Goal: Task Accomplishment & Management: Complete application form

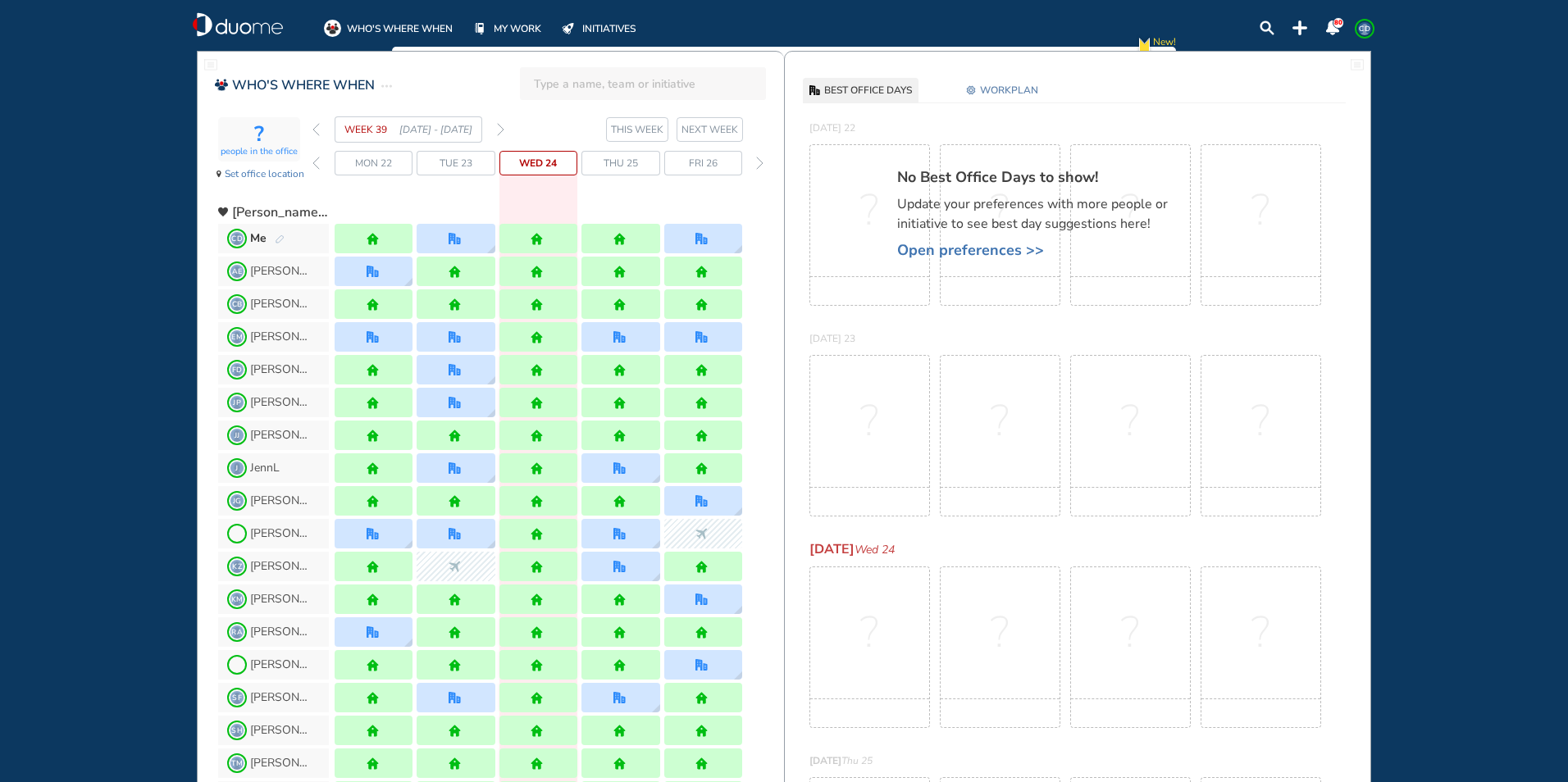
click at [277, 235] on img "pen-edit" at bounding box center [280, 239] width 10 height 11
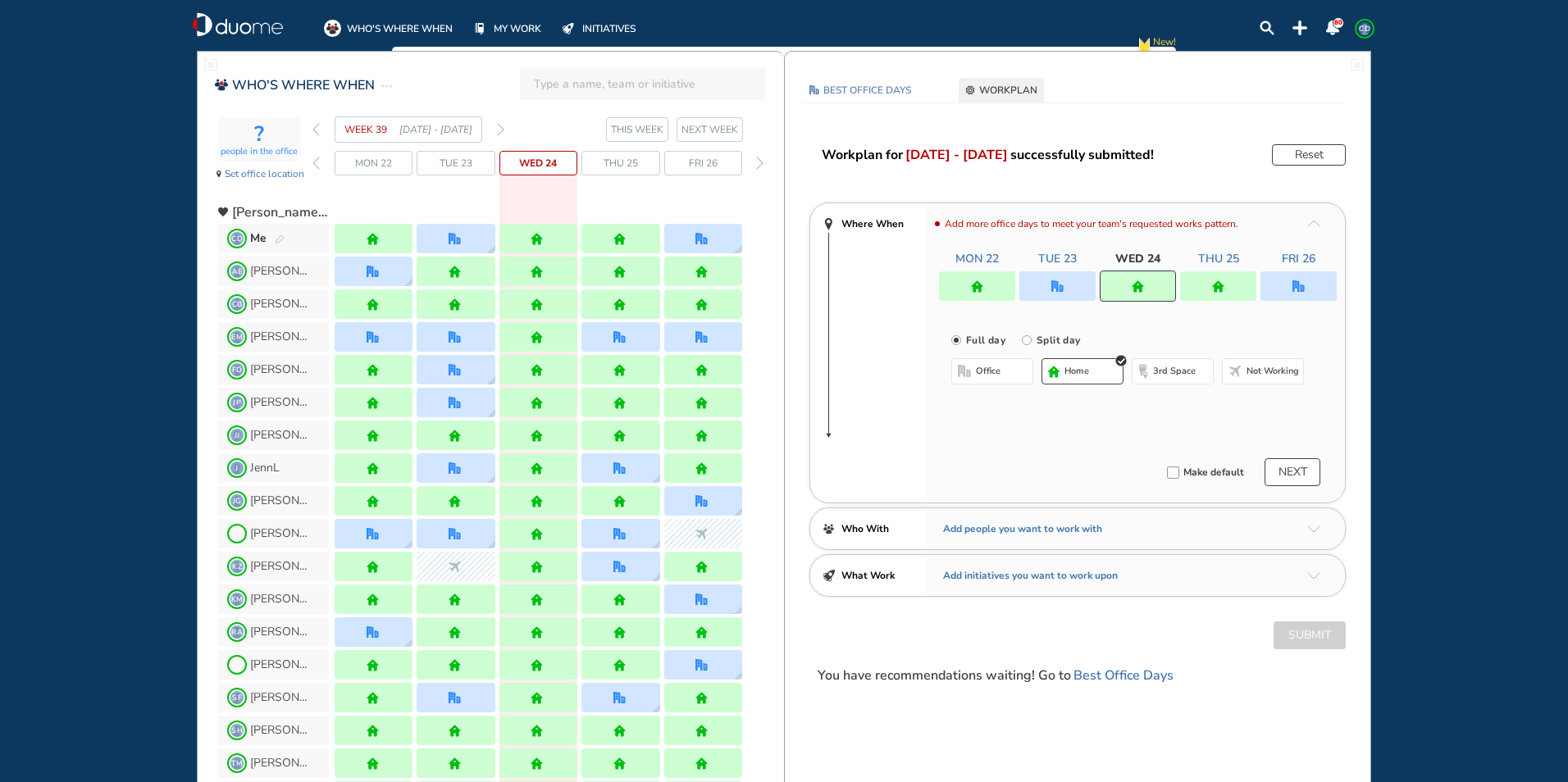
click at [1329, 271] on div at bounding box center [1298, 285] width 76 height 30
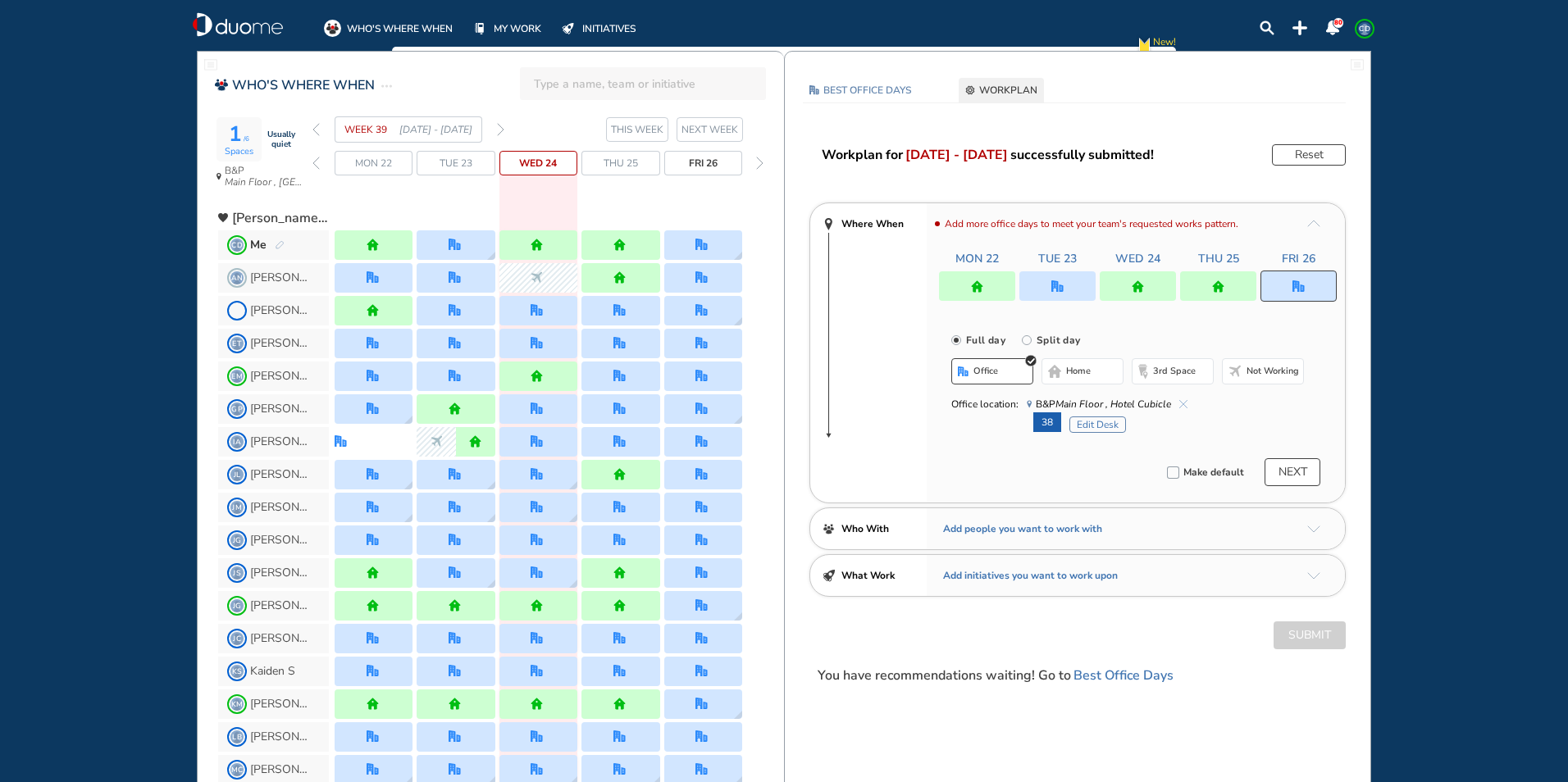
click at [1186, 402] on div "Office location: [GEOGRAPHIC_DATA]" at bounding box center [1127, 404] width 353 height 16
click at [1183, 402] on img "cross-thin-blue" at bounding box center [1183, 404] width 9 height 9
click at [1282, 645] on button "Submit" at bounding box center [1309, 635] width 72 height 28
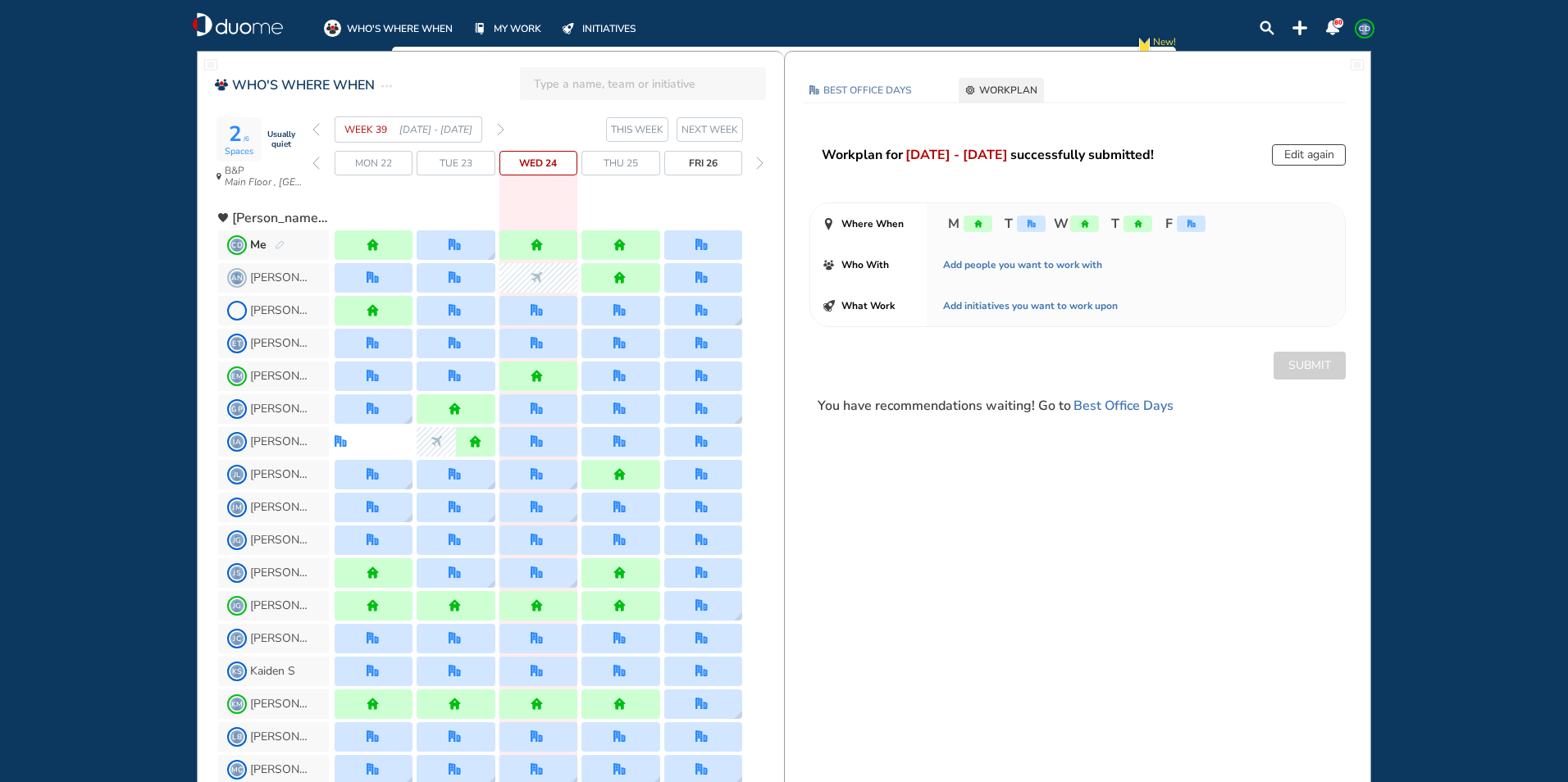
click at [277, 244] on img "pen-edit" at bounding box center [280, 245] width 10 height 11
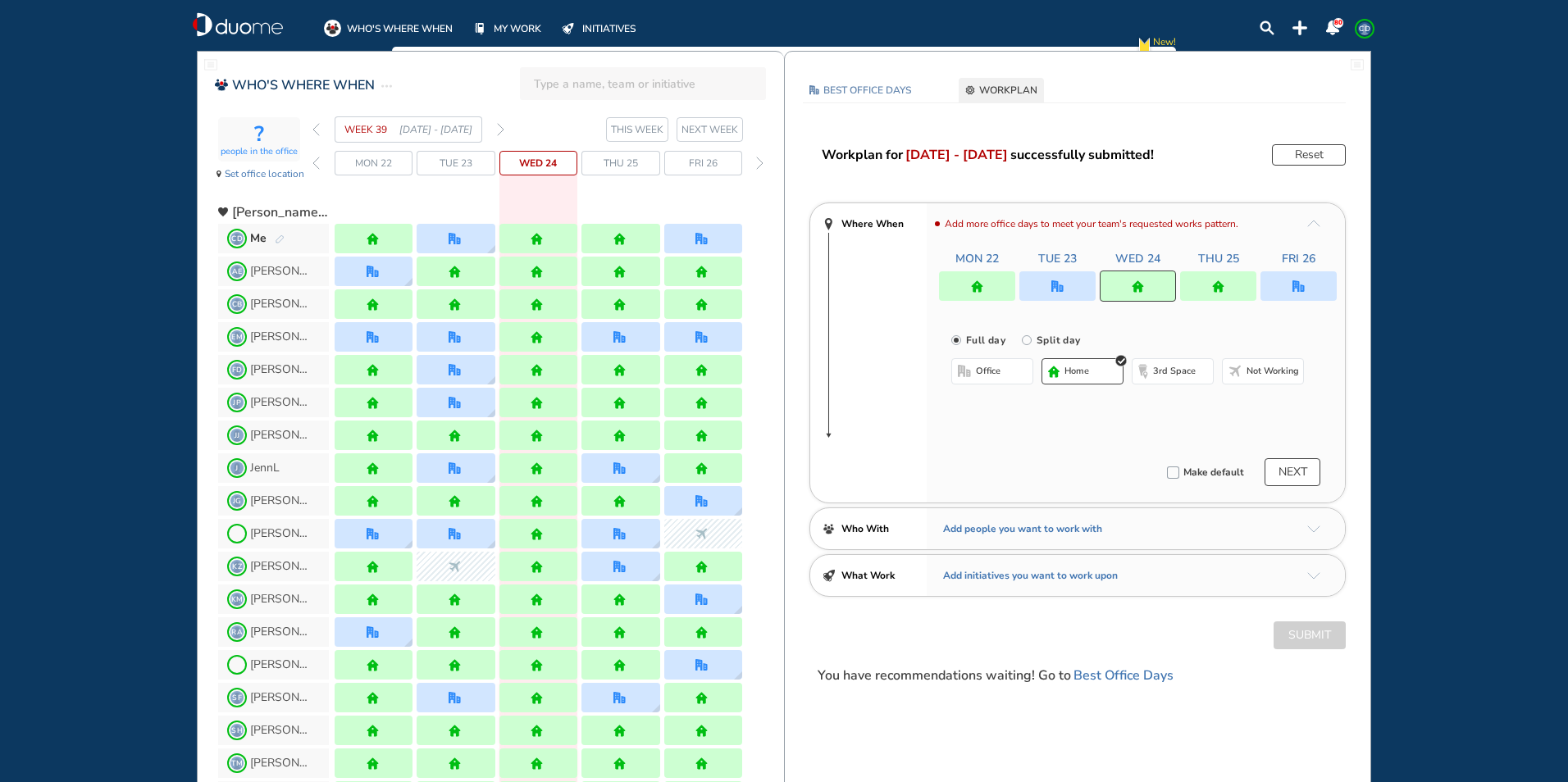
click at [1078, 372] on span "home" at bounding box center [1077, 371] width 25 height 13
click at [1299, 278] on div at bounding box center [1298, 285] width 76 height 30
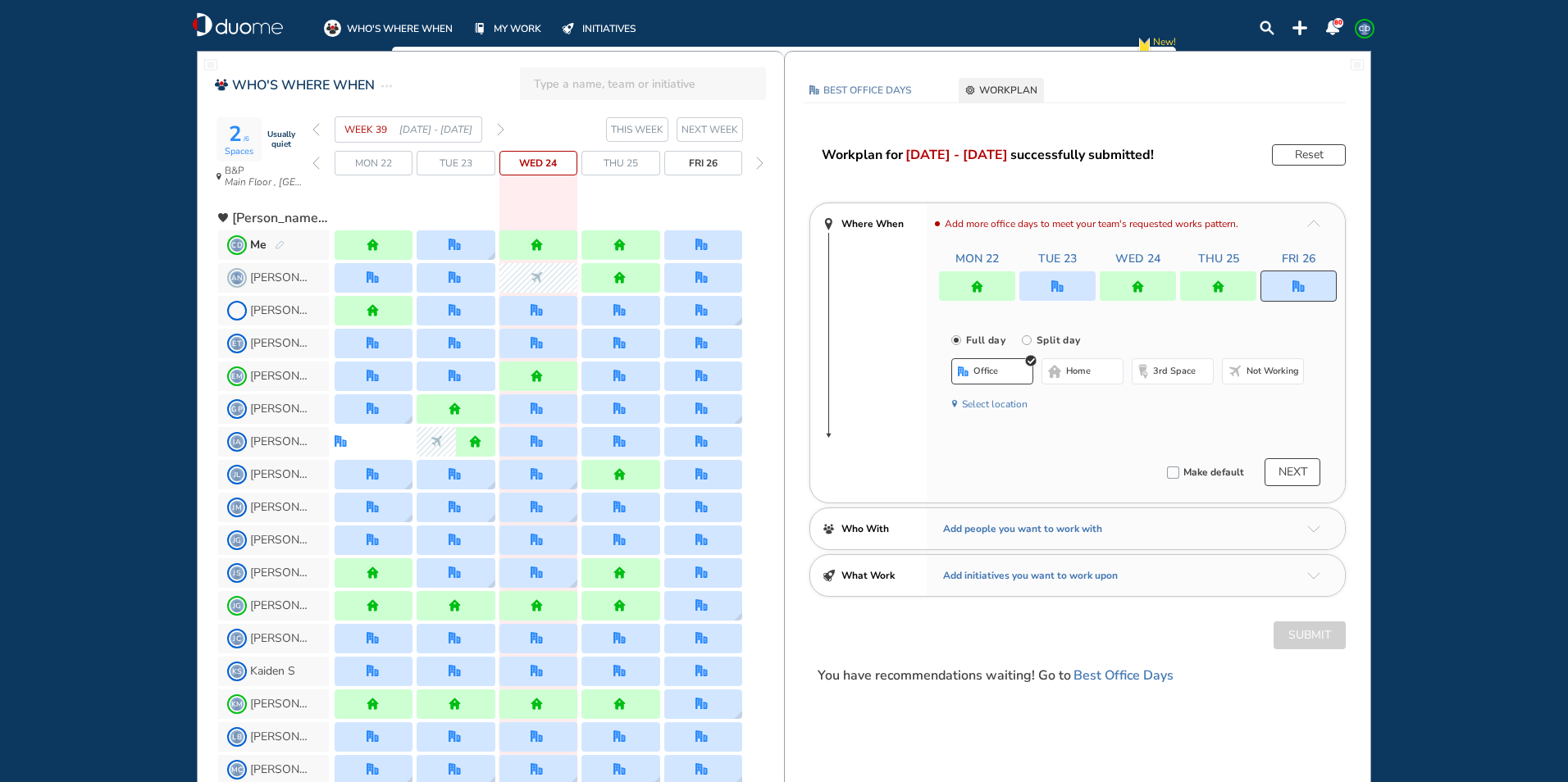
click at [1080, 367] on span "home" at bounding box center [1078, 371] width 25 height 13
click at [1298, 473] on button "NEXT" at bounding box center [1292, 472] width 56 height 28
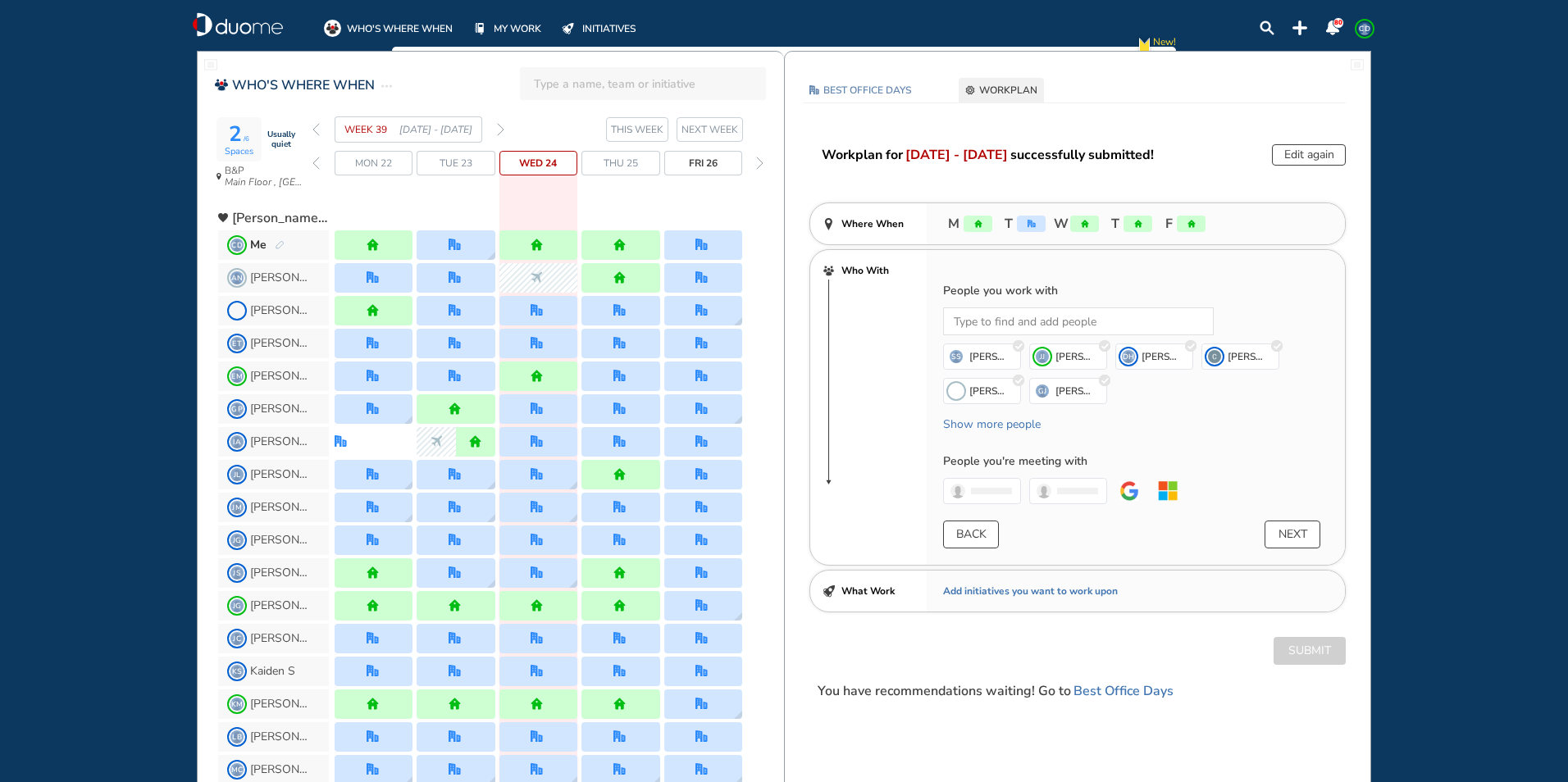
click at [1284, 534] on button "NEXT" at bounding box center [1292, 534] width 56 height 28
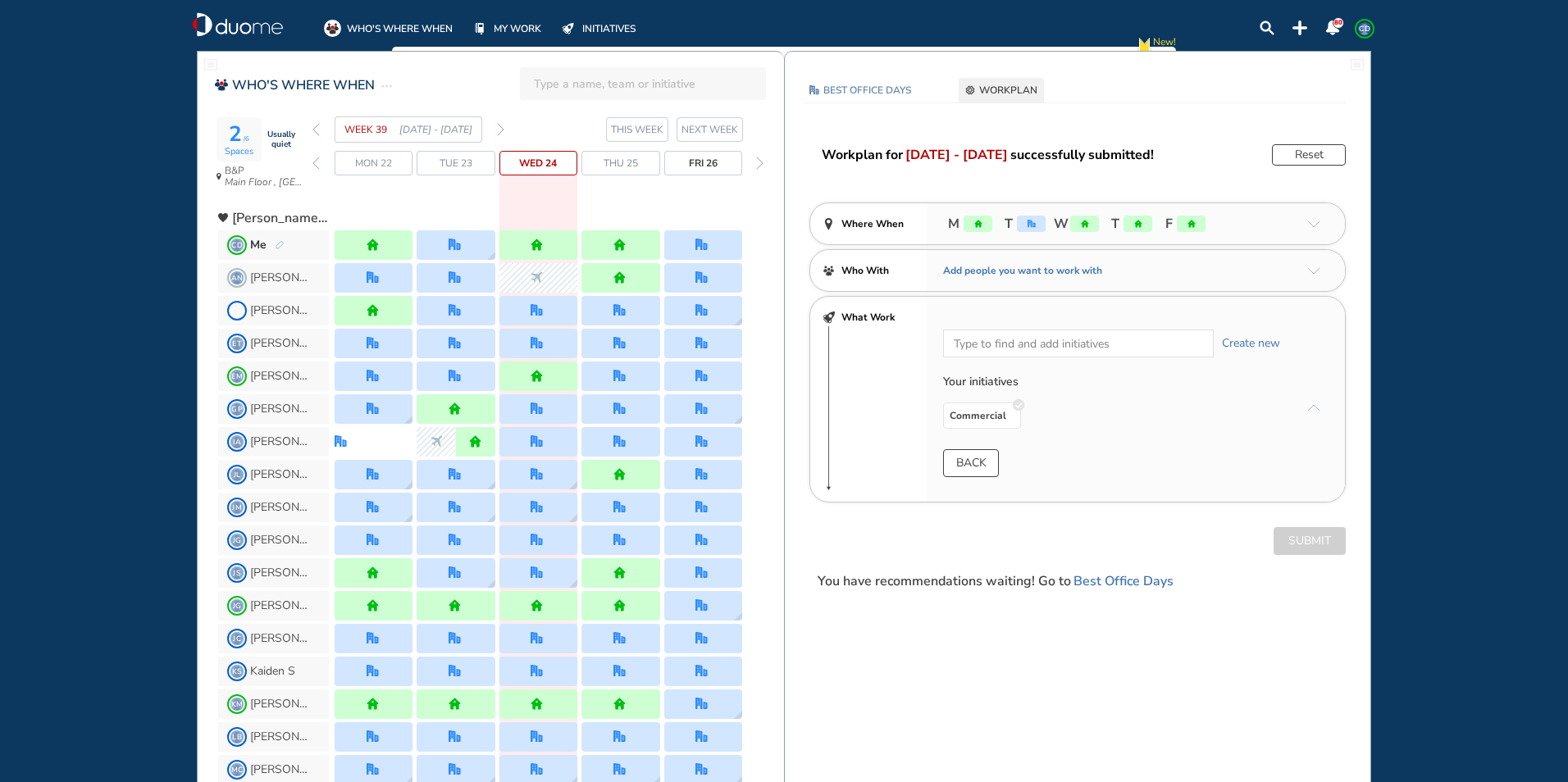
click at [1147, 101] on section "BEST OFFICE DAYS WORKPLAN" at bounding box center [1073, 91] width 543 height 25
click at [1299, 152] on button "Reset" at bounding box center [1309, 155] width 74 height 21
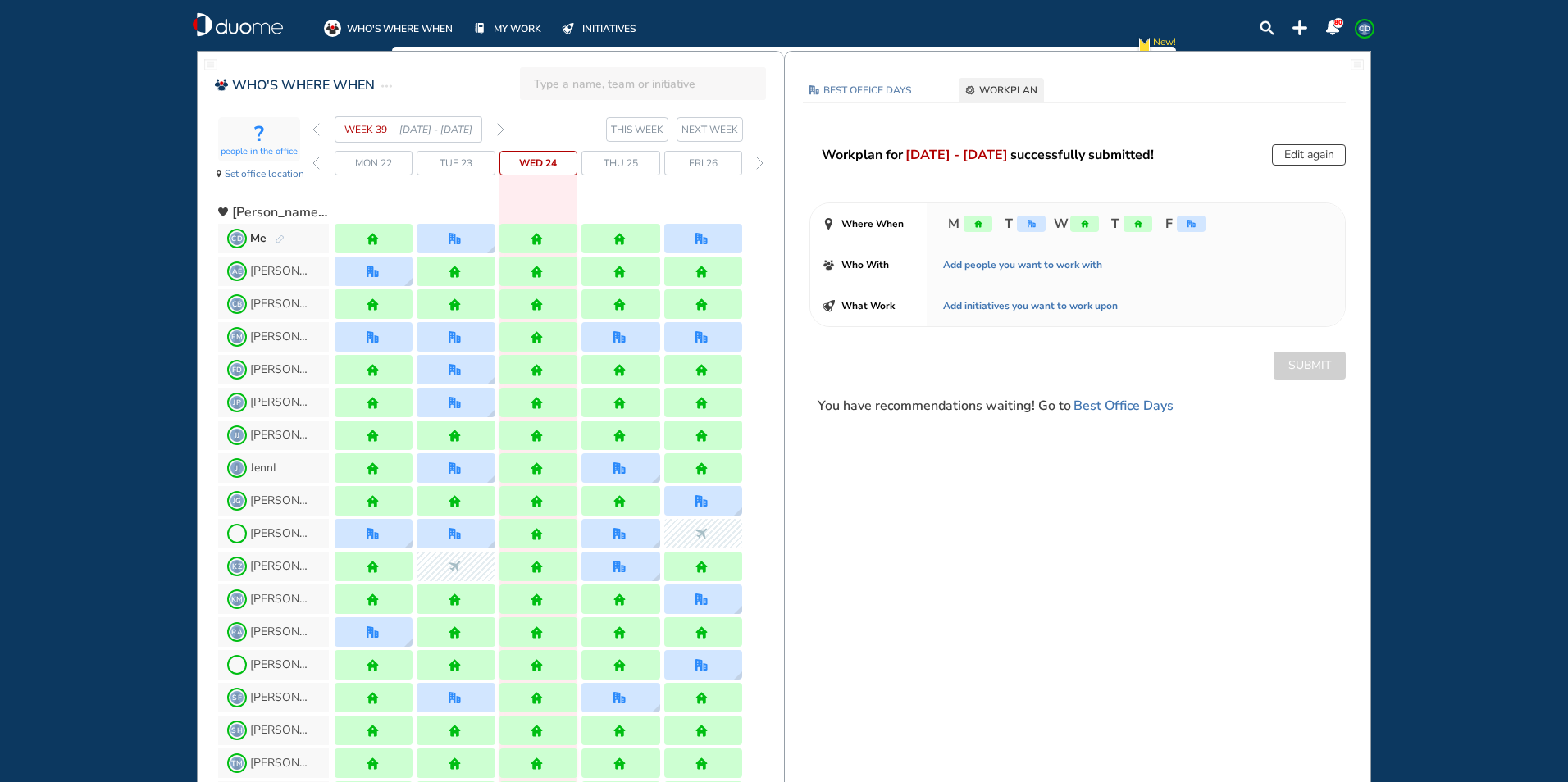
click at [278, 238] on img "pen-edit" at bounding box center [280, 239] width 10 height 11
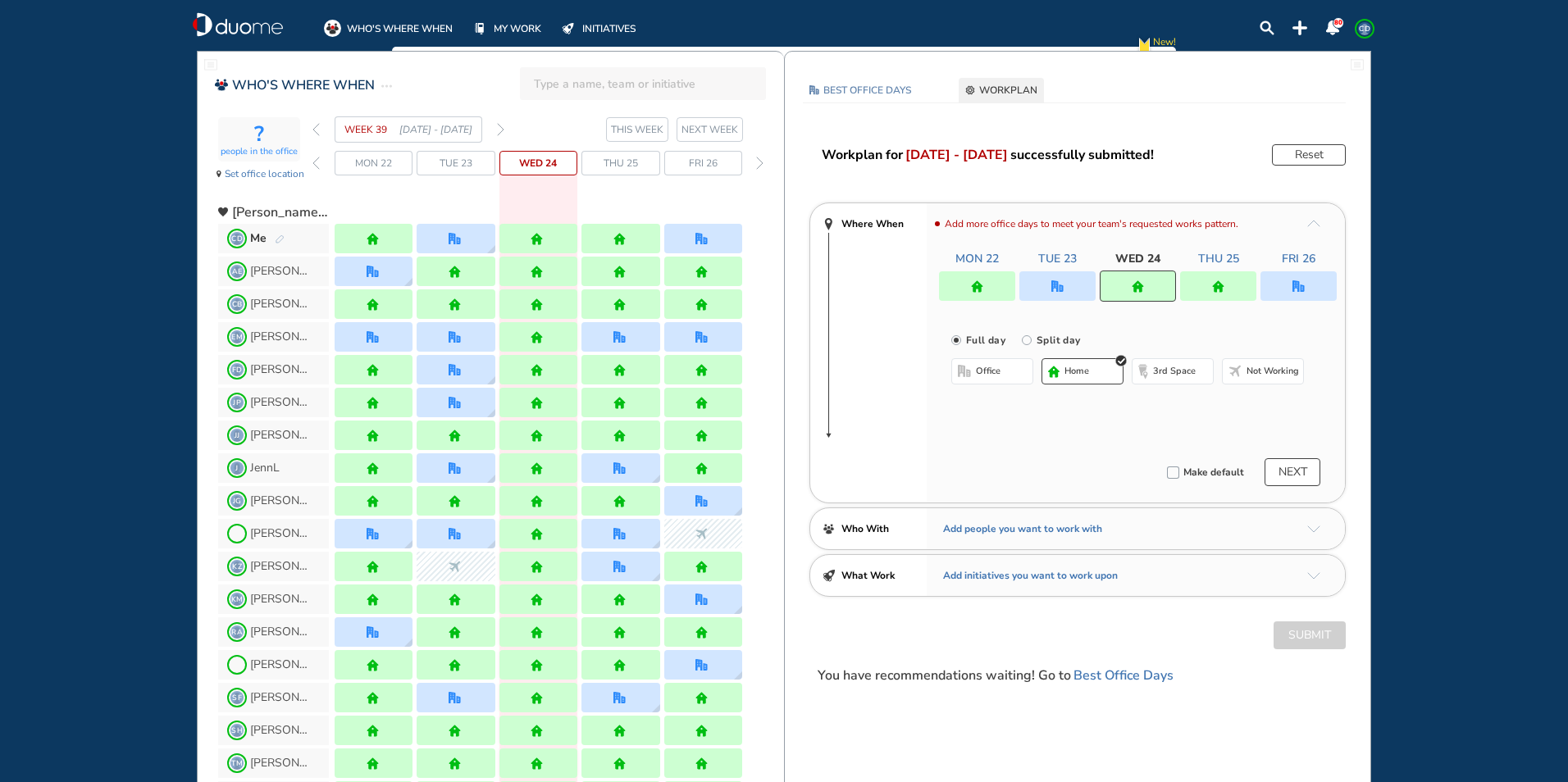
click at [1289, 298] on div at bounding box center [1298, 285] width 76 height 30
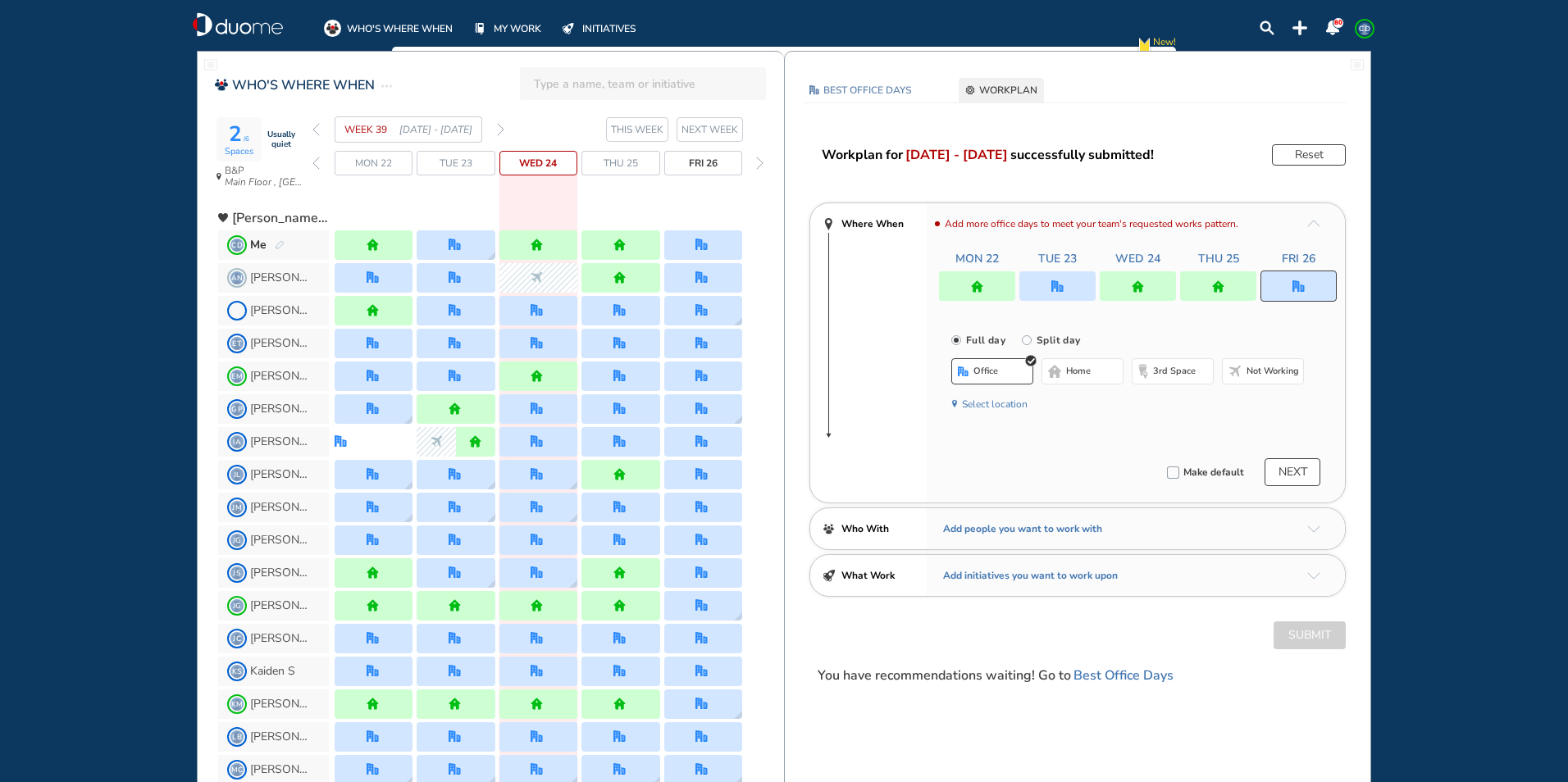
click at [1091, 375] on span "home" at bounding box center [1078, 371] width 25 height 13
click at [1328, 635] on button "Submit" at bounding box center [1309, 635] width 72 height 28
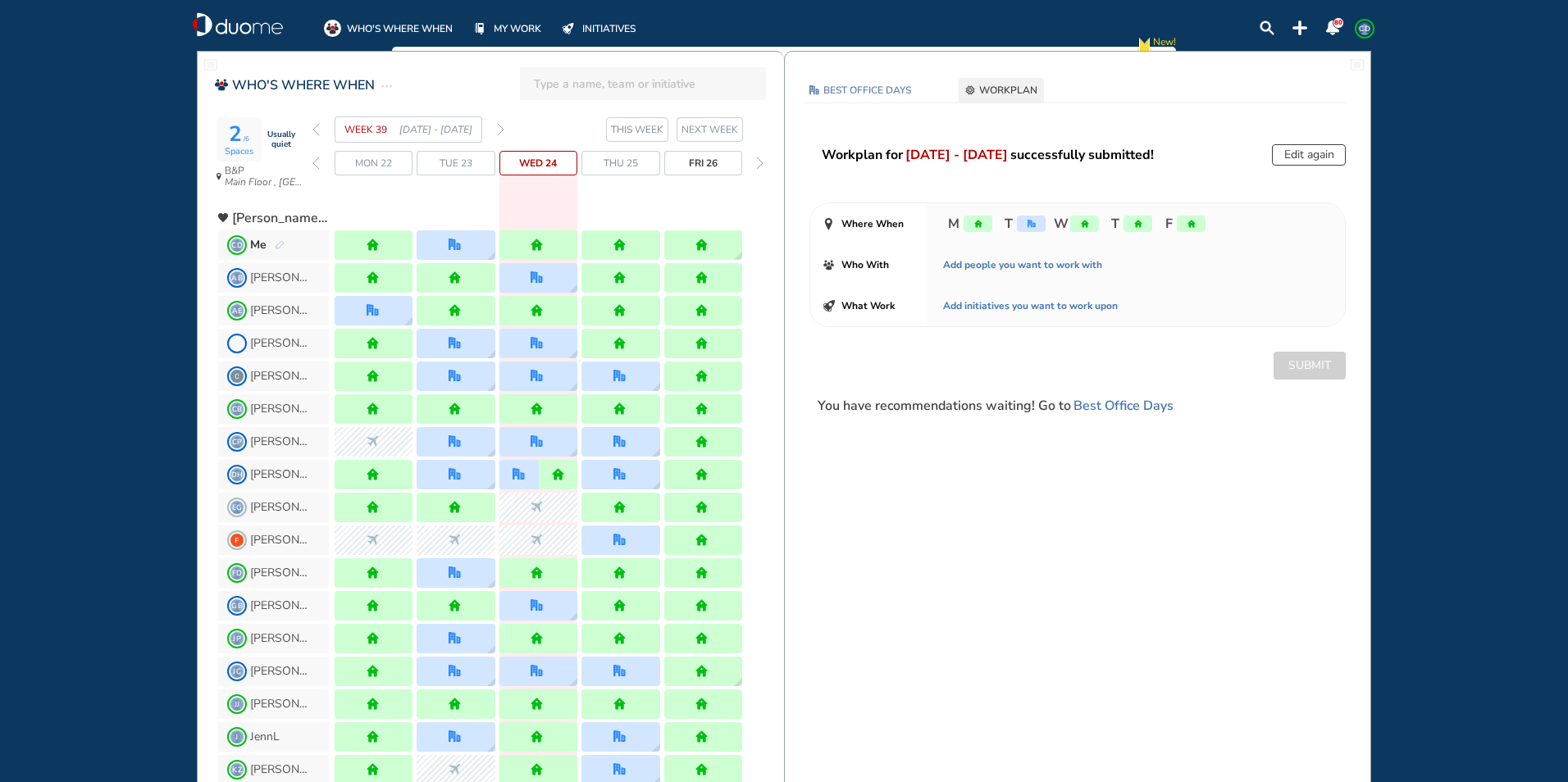
click at [500, 128] on img "forward week" at bounding box center [500, 130] width 8 height 13
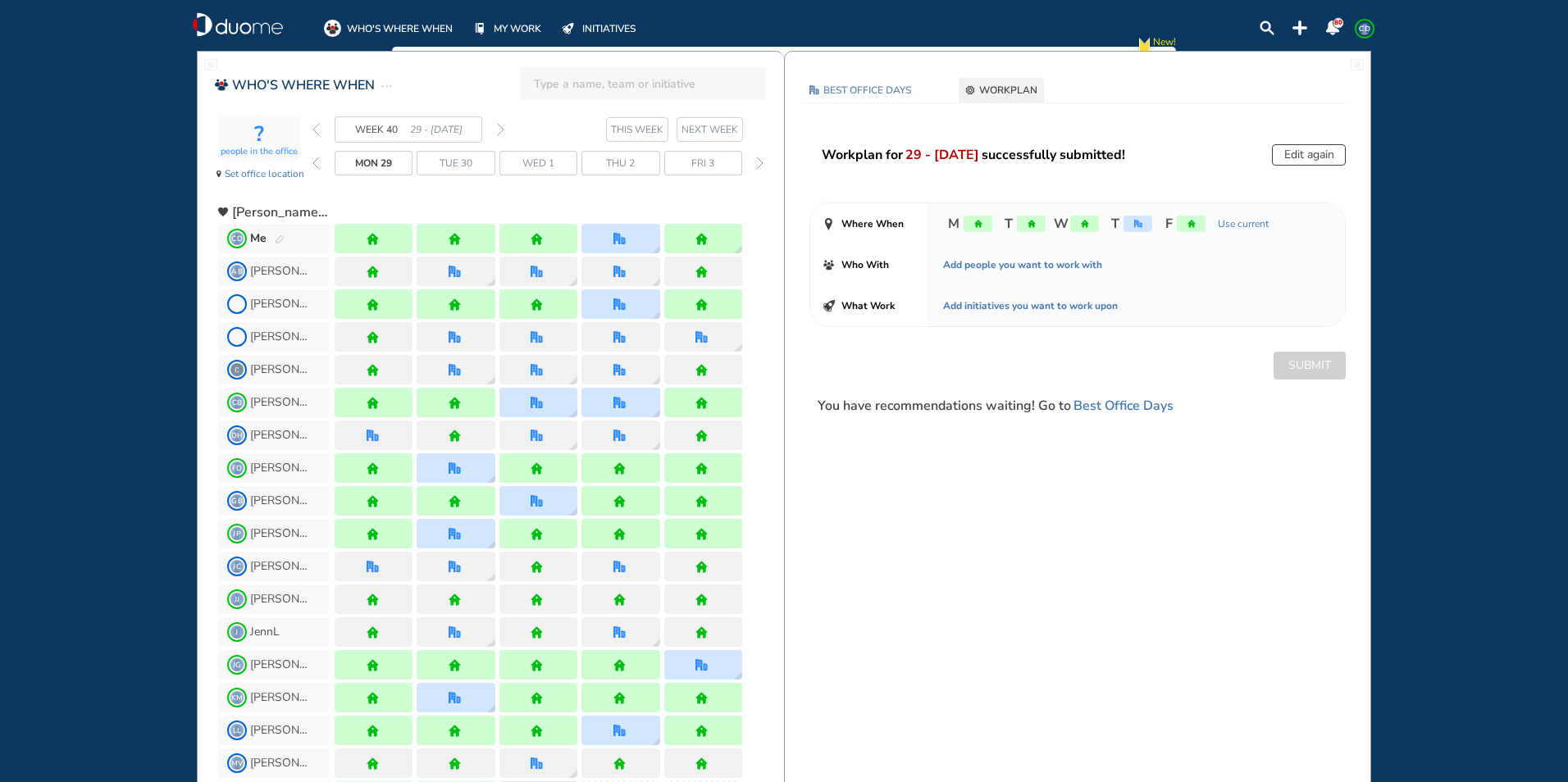
click at [318, 131] on img "back week" at bounding box center [316, 130] width 8 height 13
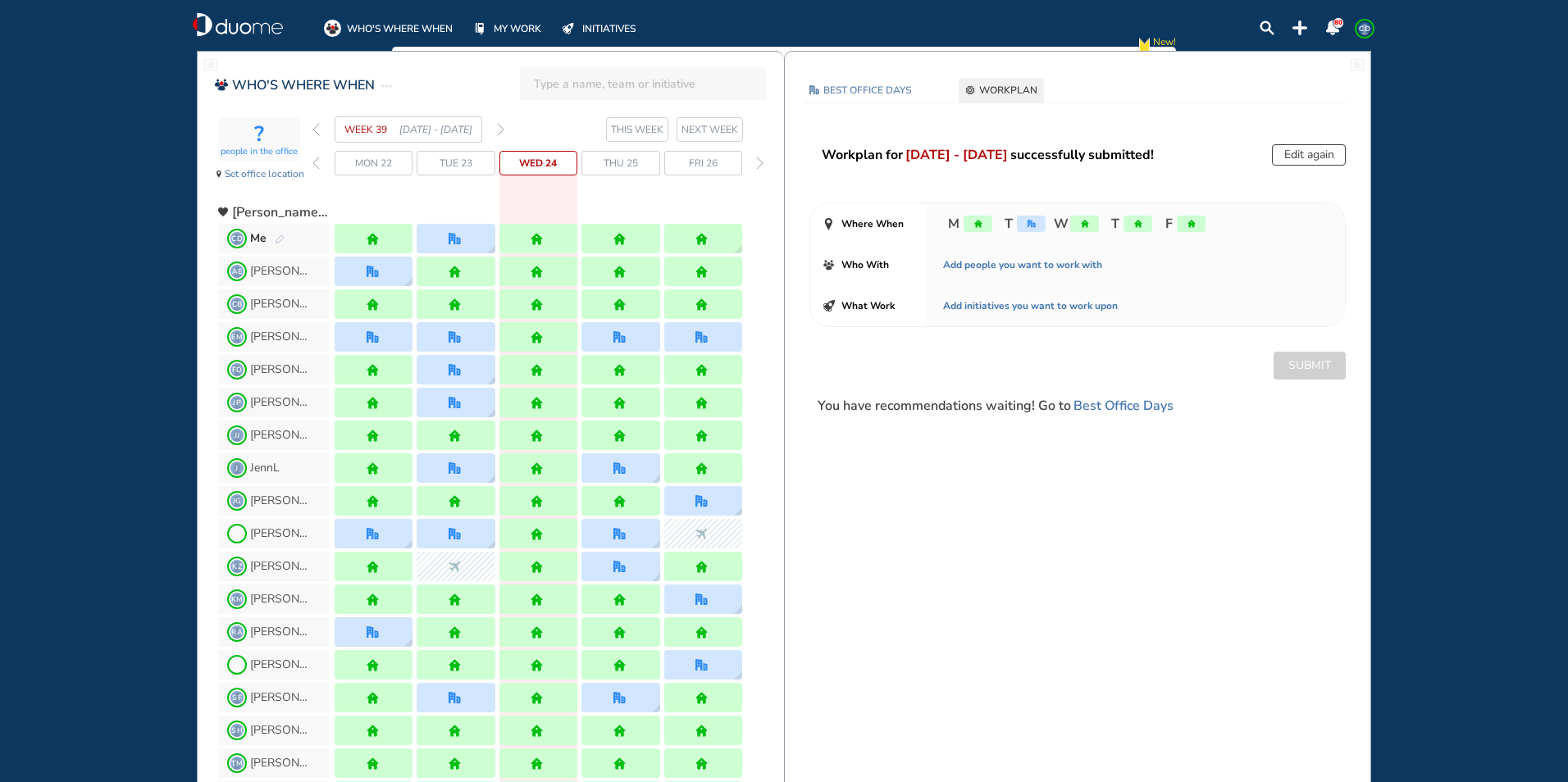
click at [500, 129] on img "forward week" at bounding box center [500, 130] width 8 height 13
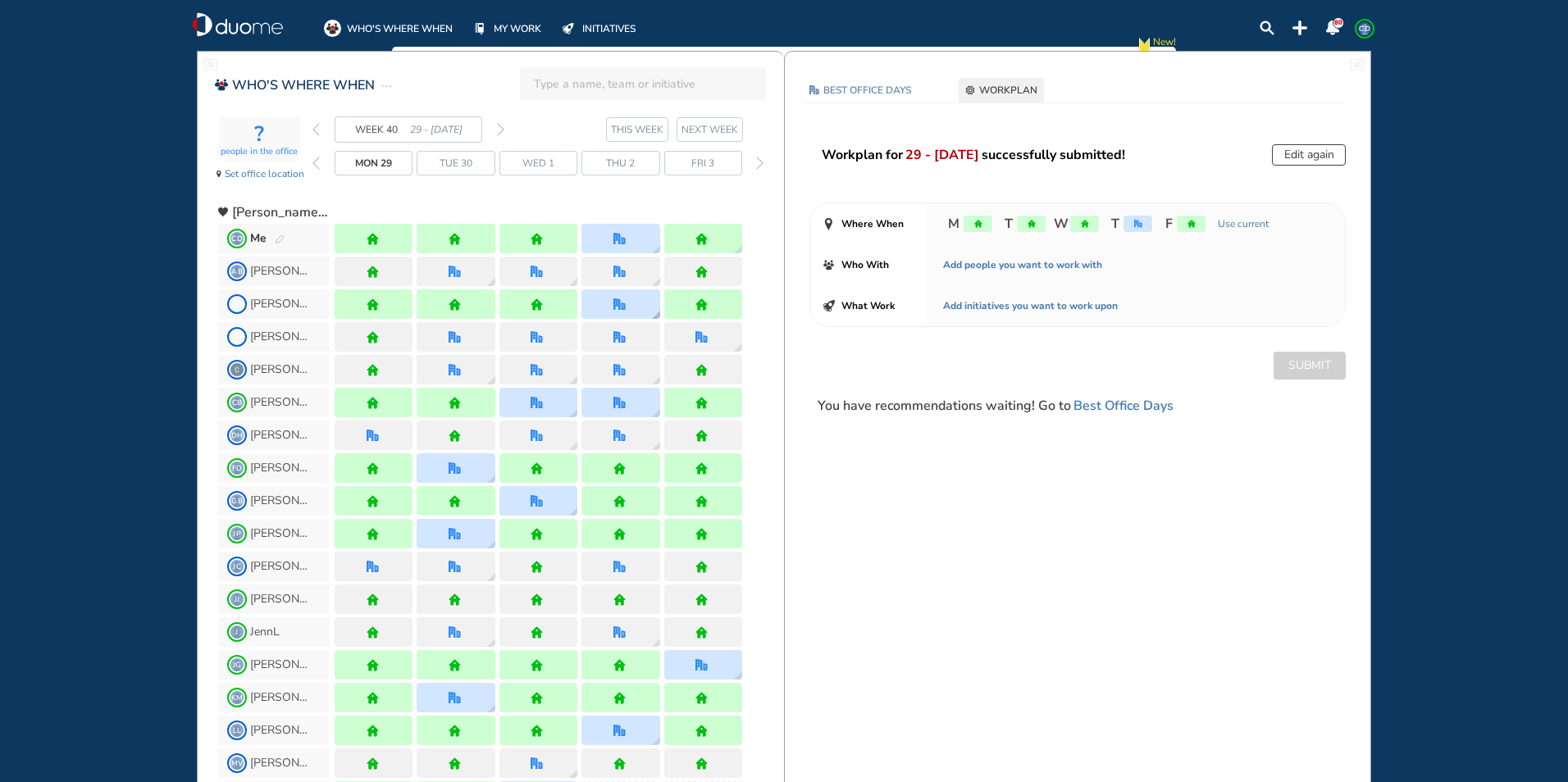
click at [616, 310] on img "office" at bounding box center [619, 305] width 13 height 13
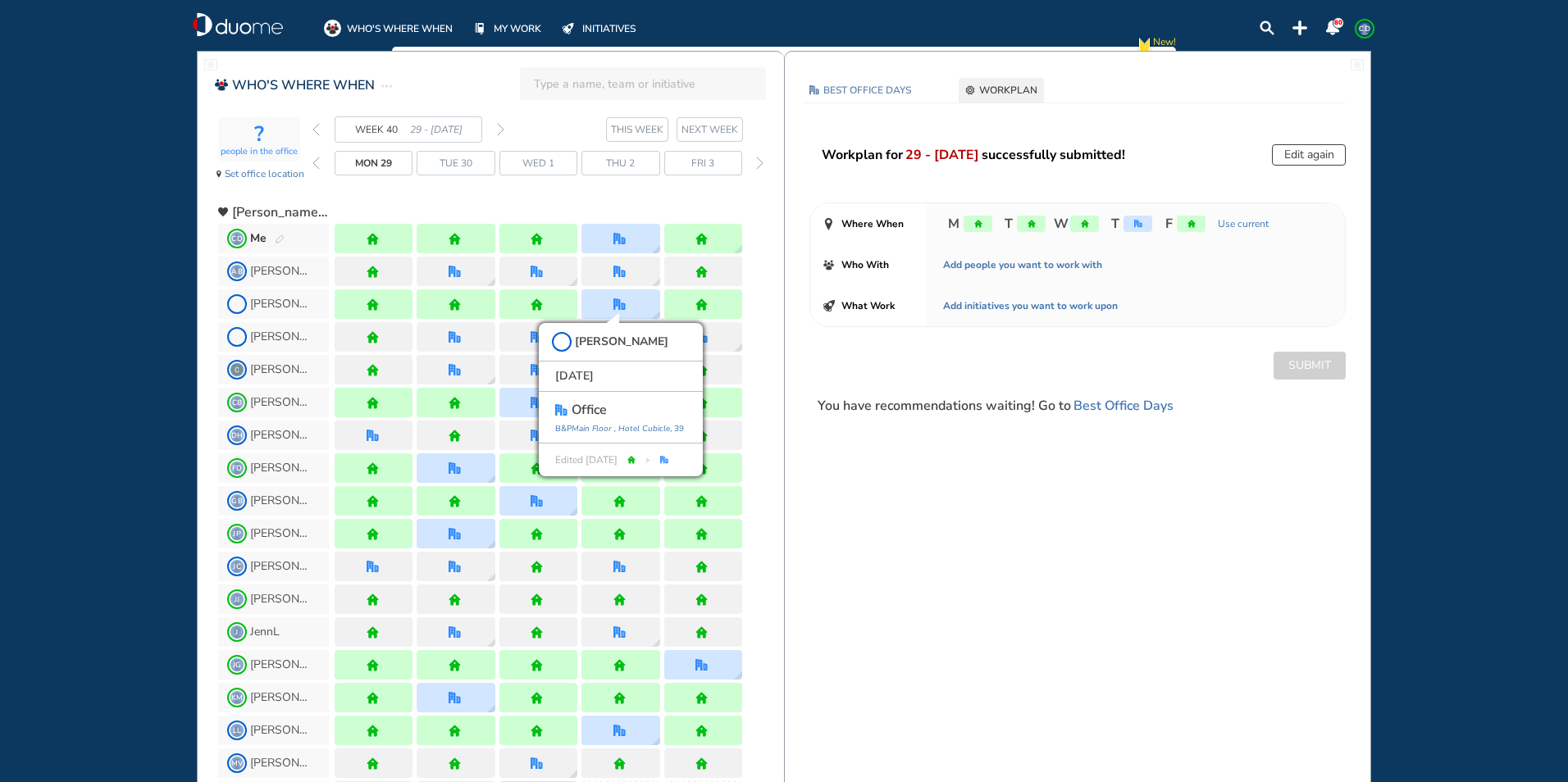
click at [614, 186] on div "WEEK 40 29 - [DATE] THIS WEEK [DATE] 29 Tue 30 Wed 1 Thu 2 Fri 3" at bounding box center [548, 153] width 472 height 74
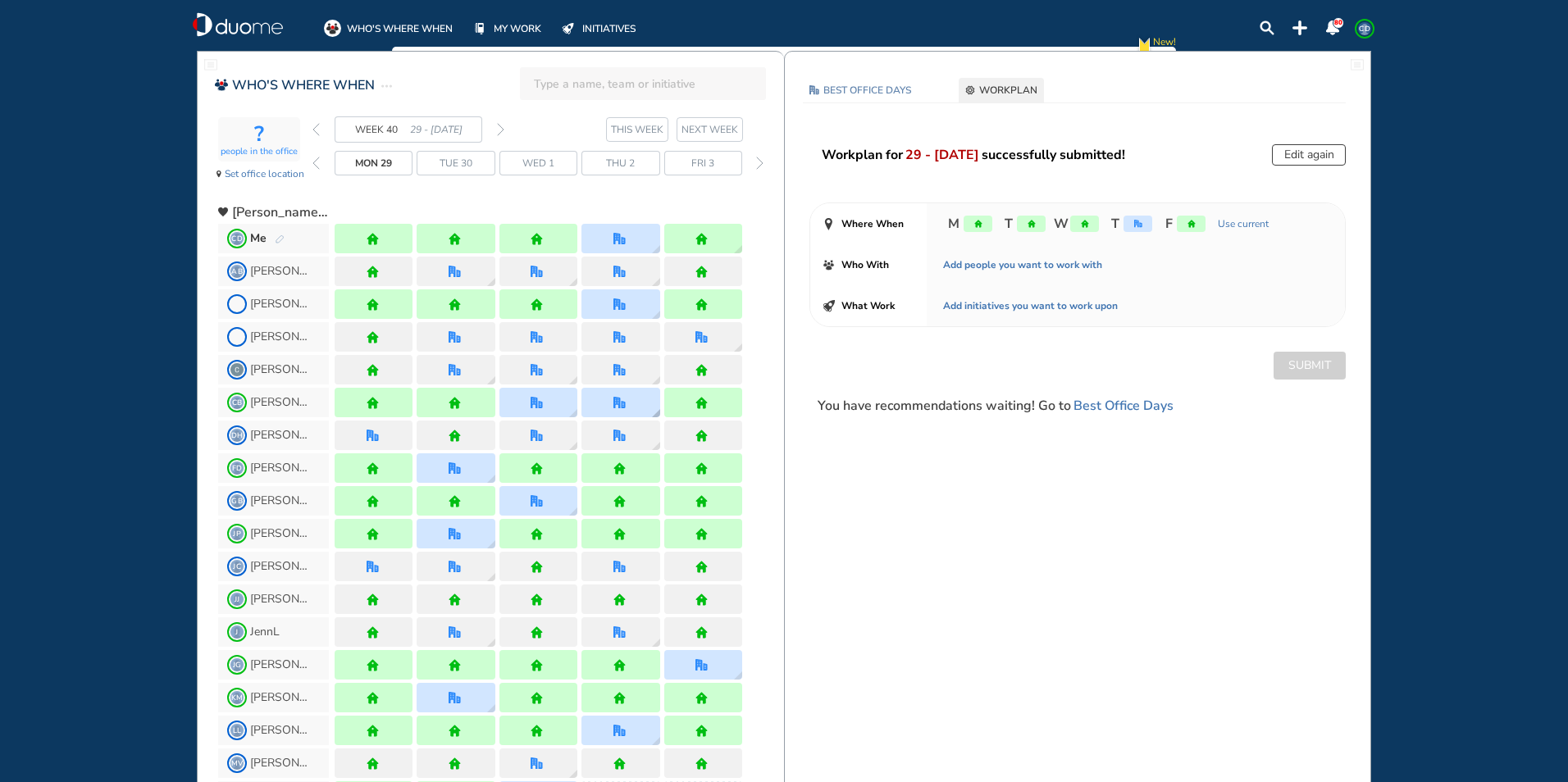
click at [633, 400] on div at bounding box center [620, 402] width 78 height 30
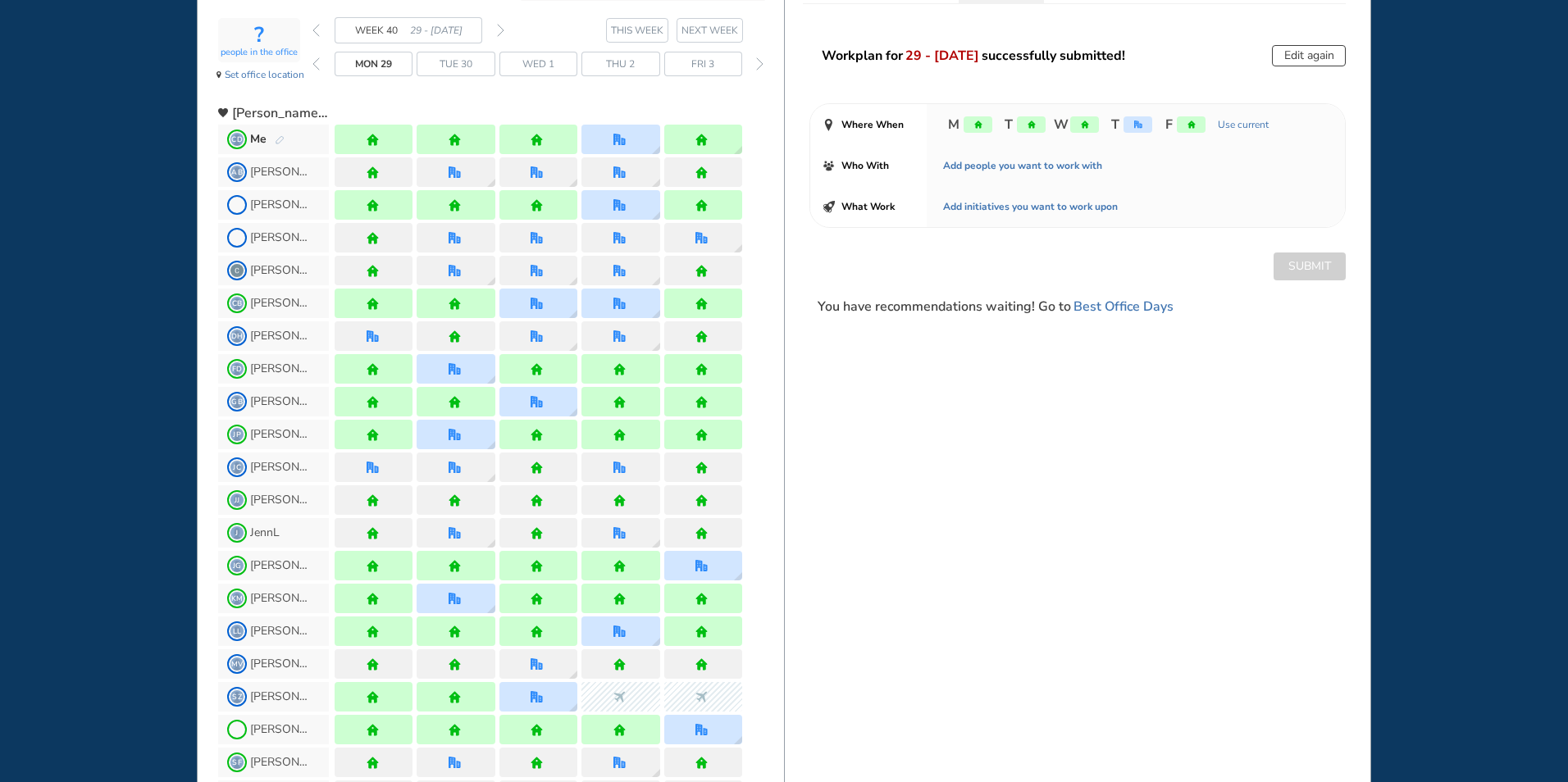
scroll to position [246, 0]
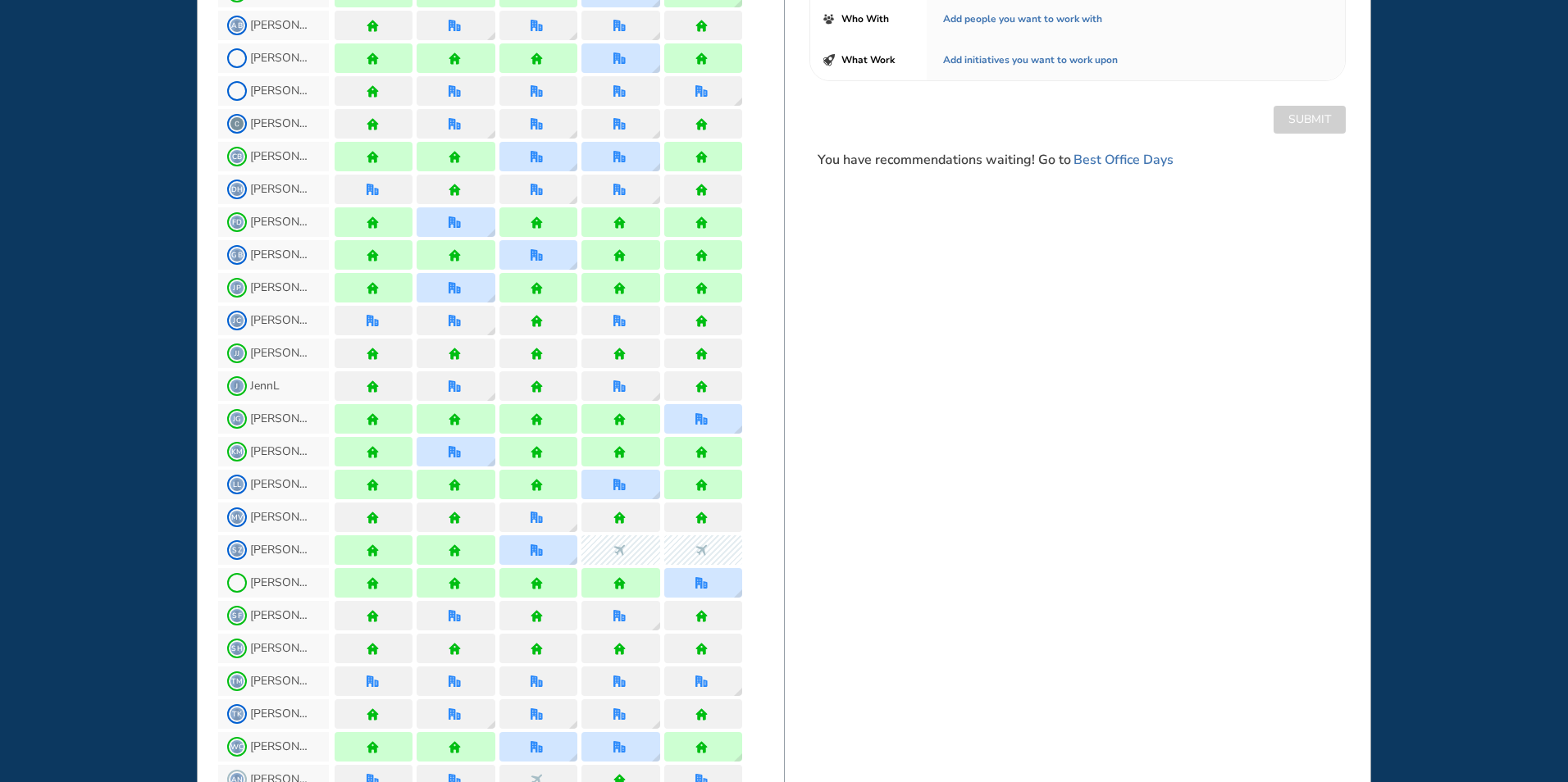
click at [646, 461] on div at bounding box center [620, 451] width 78 height 30
click at [611, 488] on div at bounding box center [620, 484] width 78 height 30
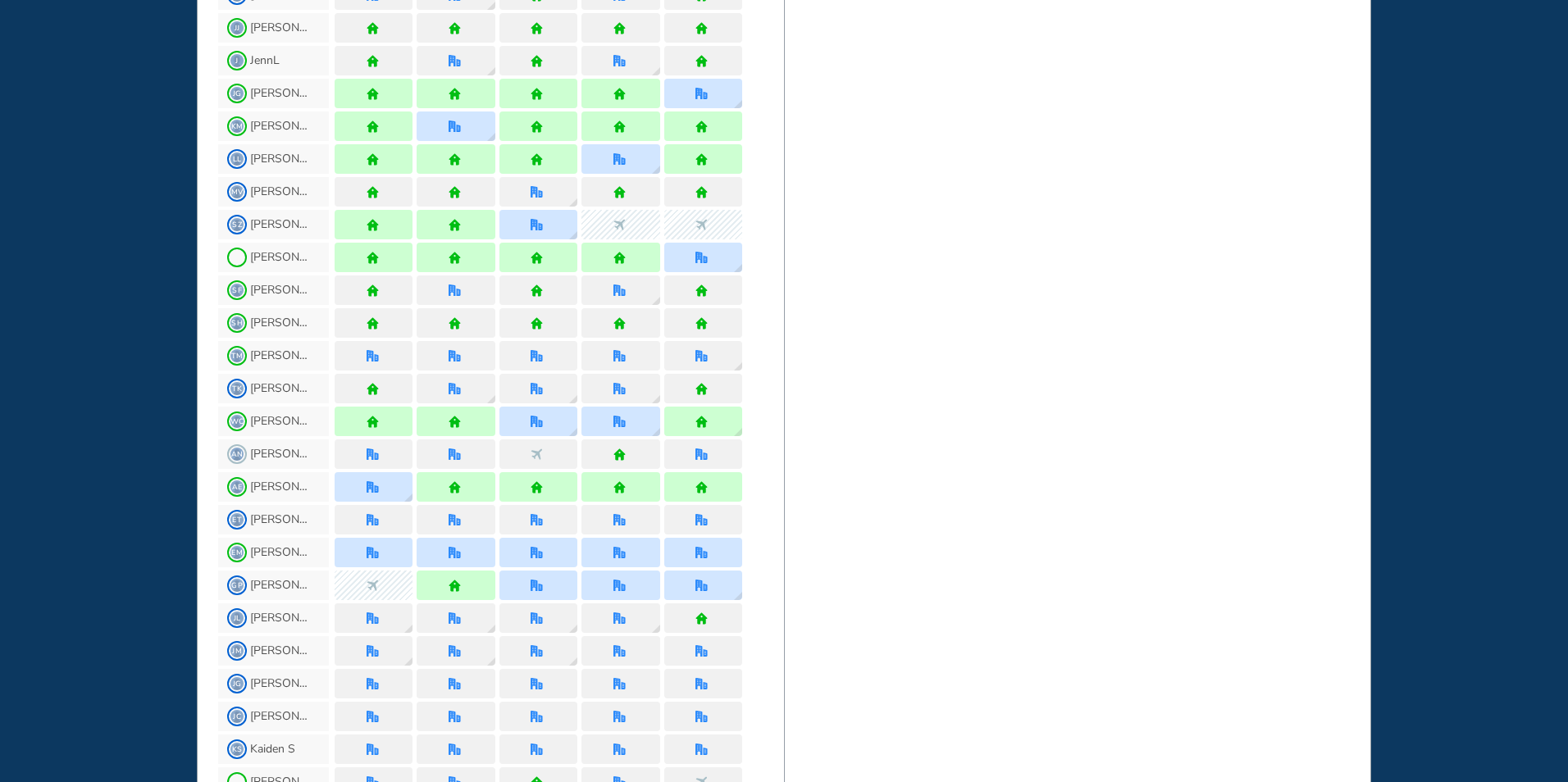
scroll to position [820, 0]
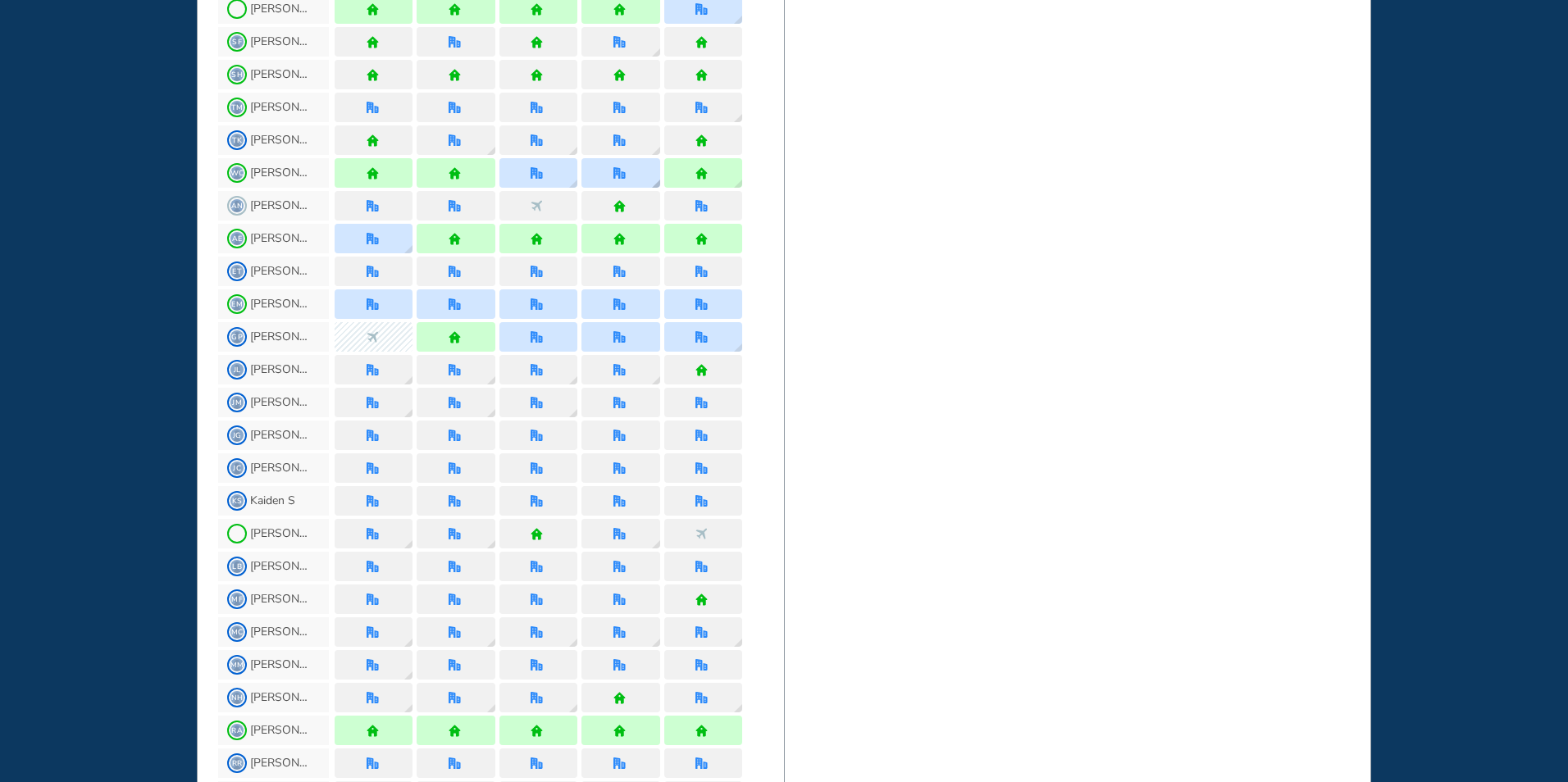
click at [619, 175] on img "office" at bounding box center [619, 173] width 13 height 13
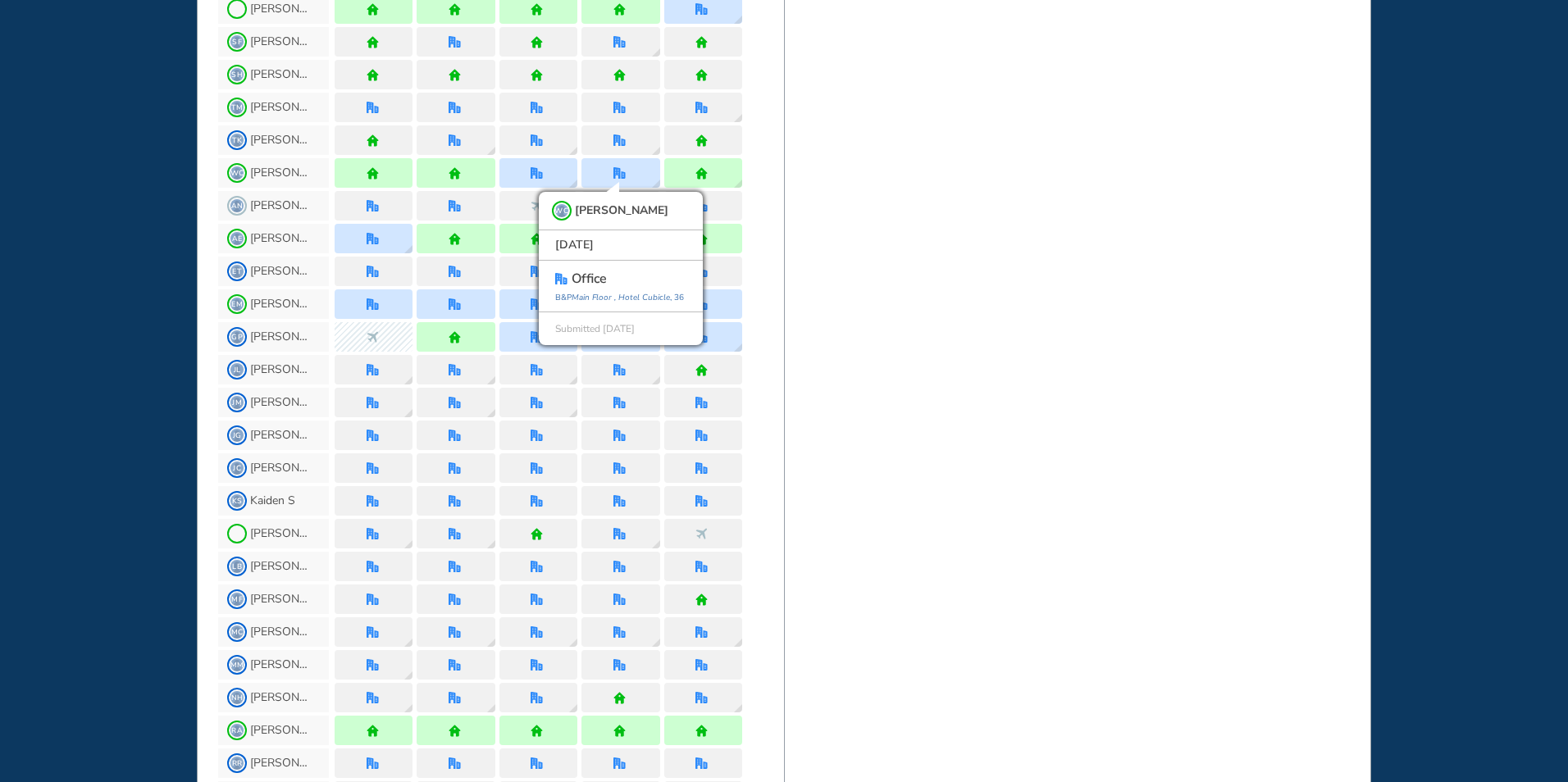
click at [1082, 277] on div "BEST OFFICE DAYS WORKPLAN [DATE] No Location selected Set location Capacity NA …" at bounding box center [1077, 224] width 587 height 1987
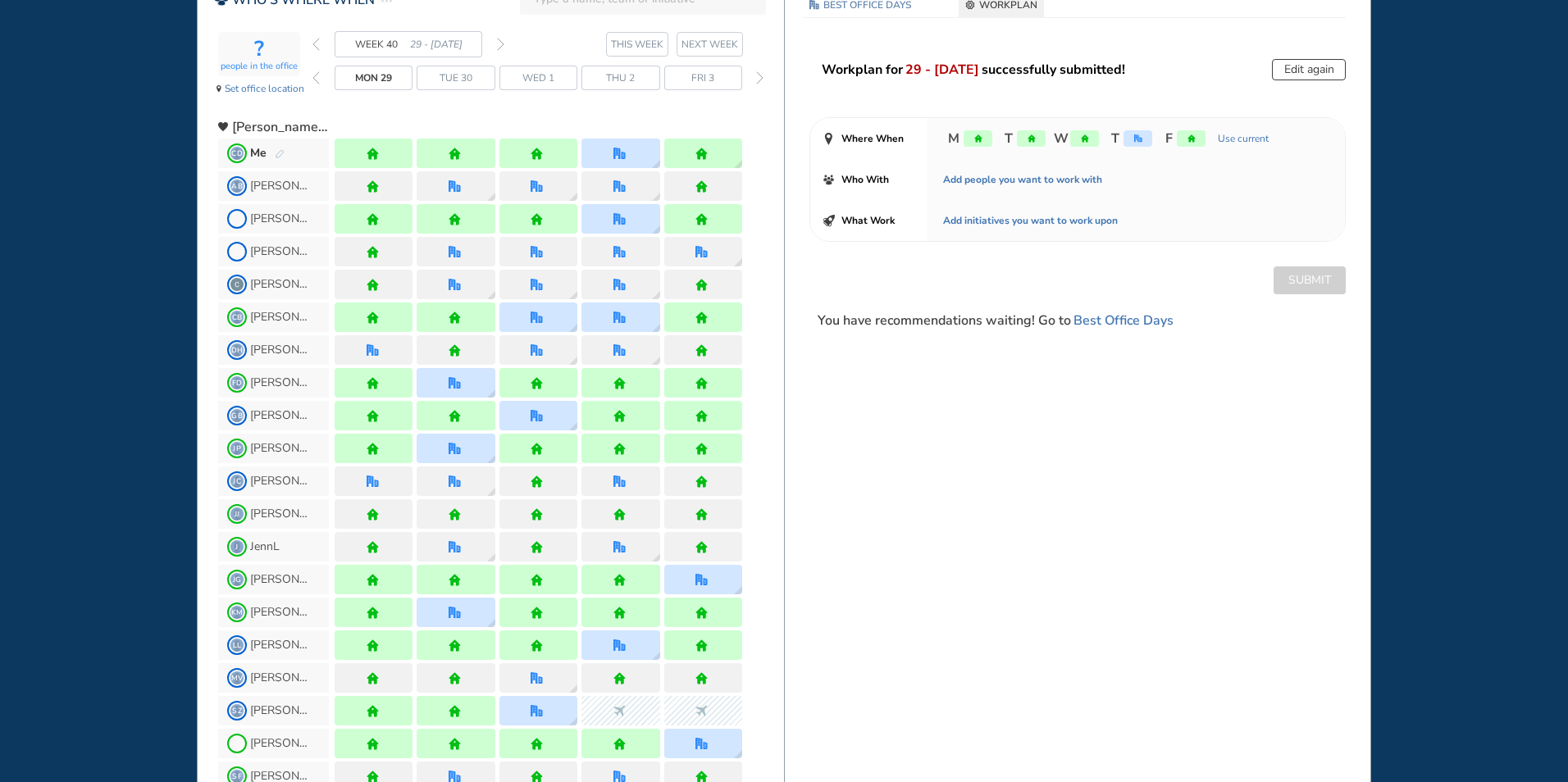
scroll to position [0, 0]
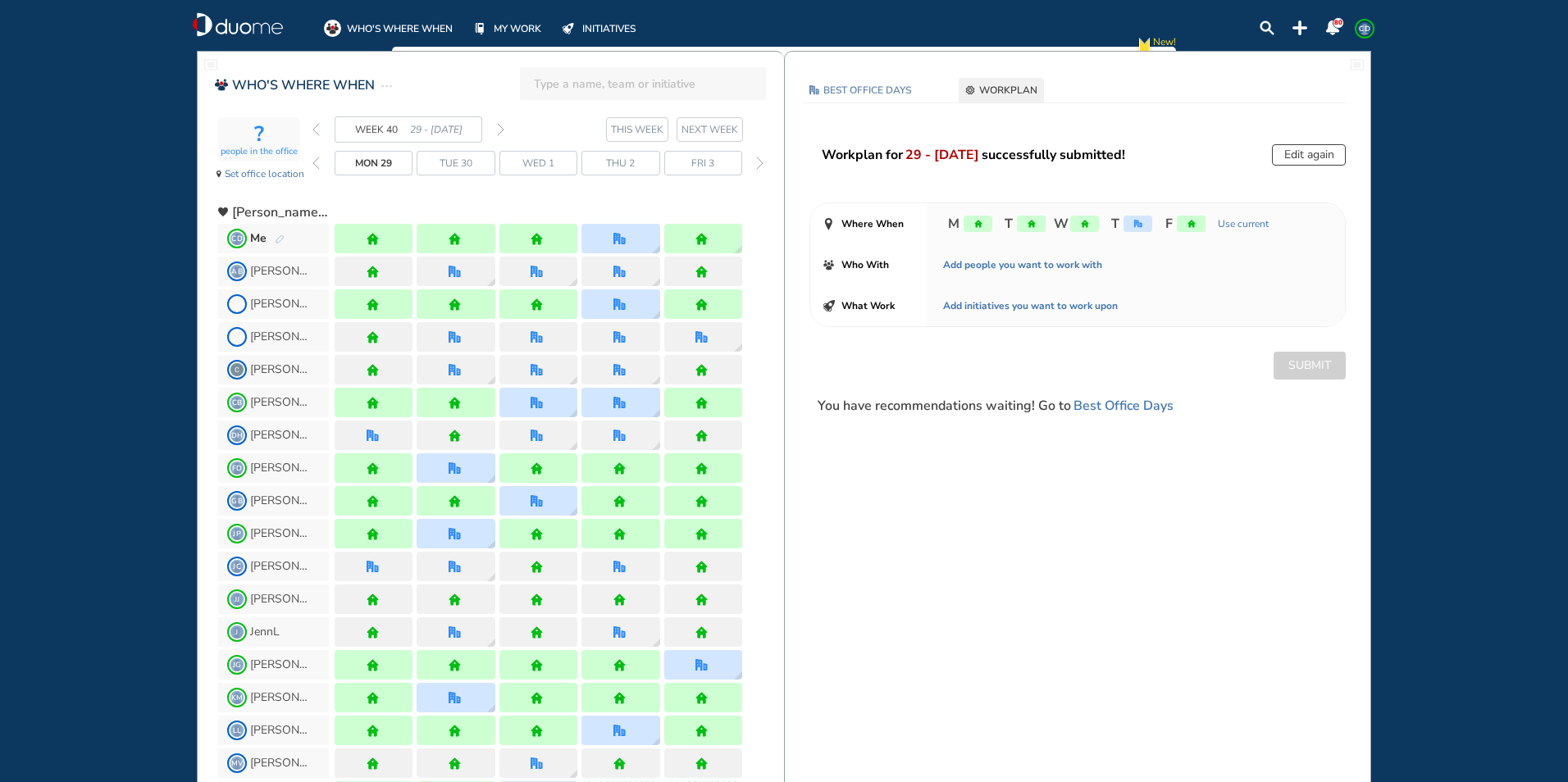
click at [316, 128] on img "back week" at bounding box center [316, 130] width 8 height 13
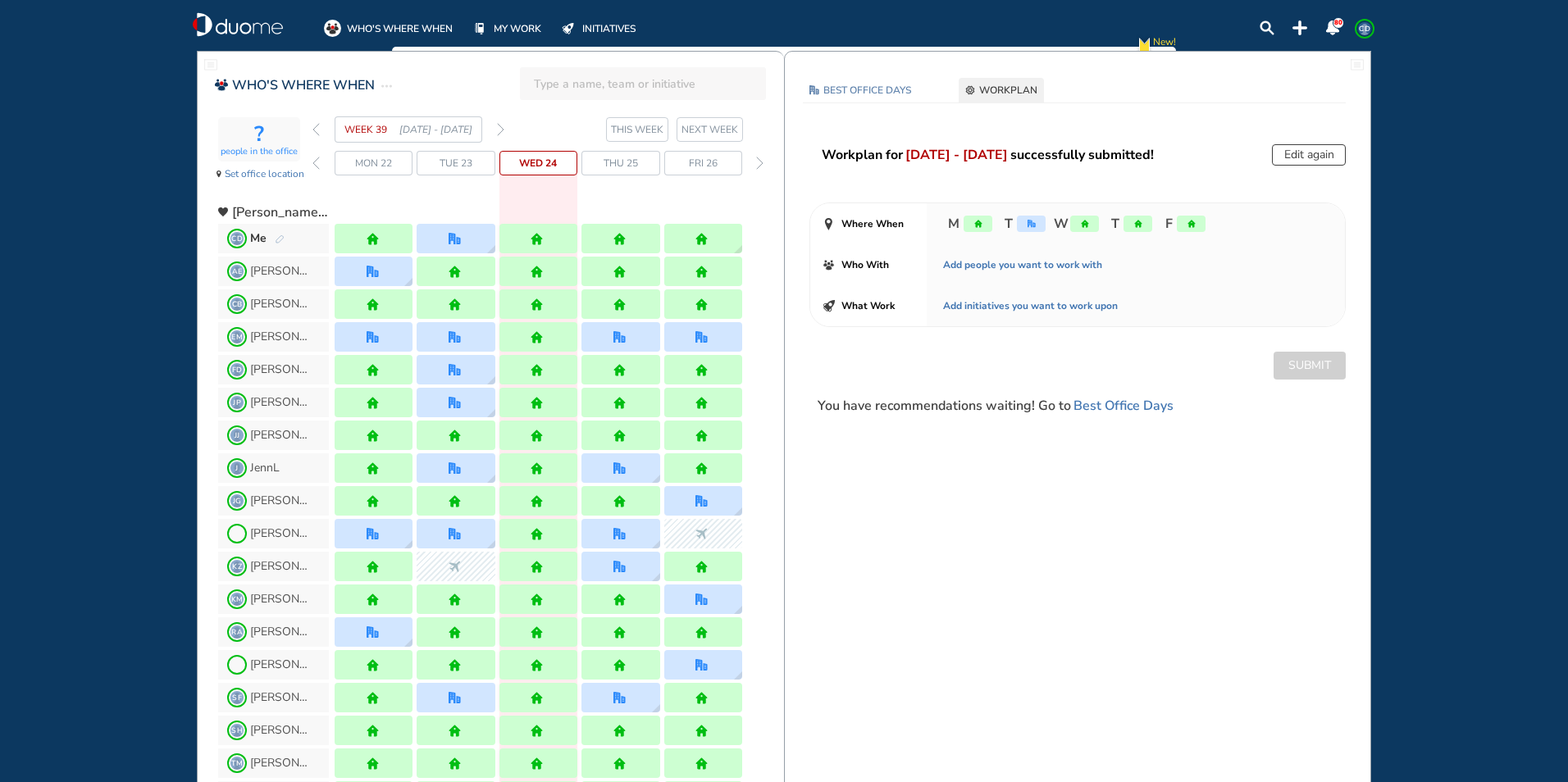
click at [316, 128] on img "back week" at bounding box center [316, 130] width 8 height 13
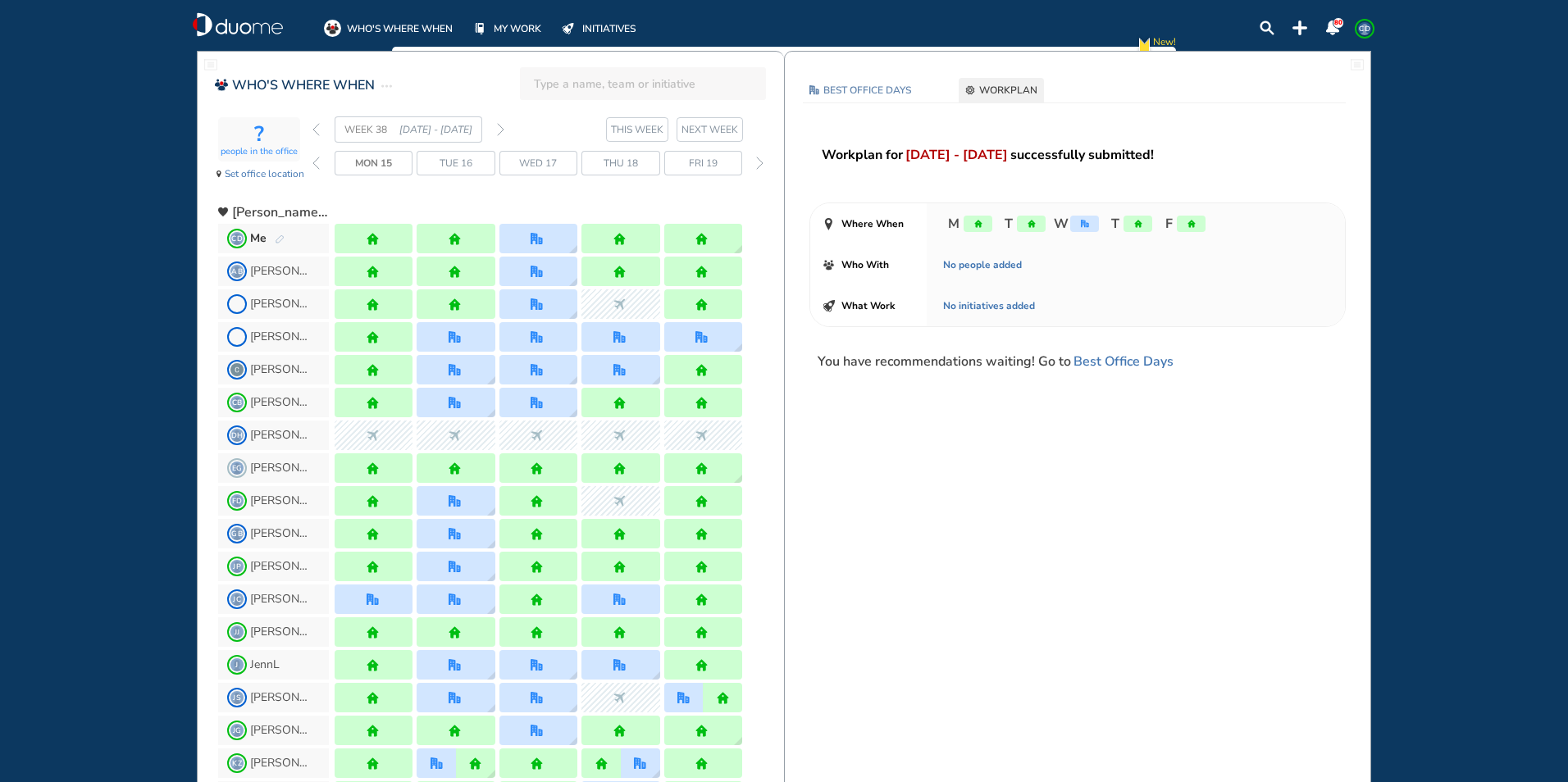
click at [316, 128] on img "back week" at bounding box center [316, 130] width 8 height 13
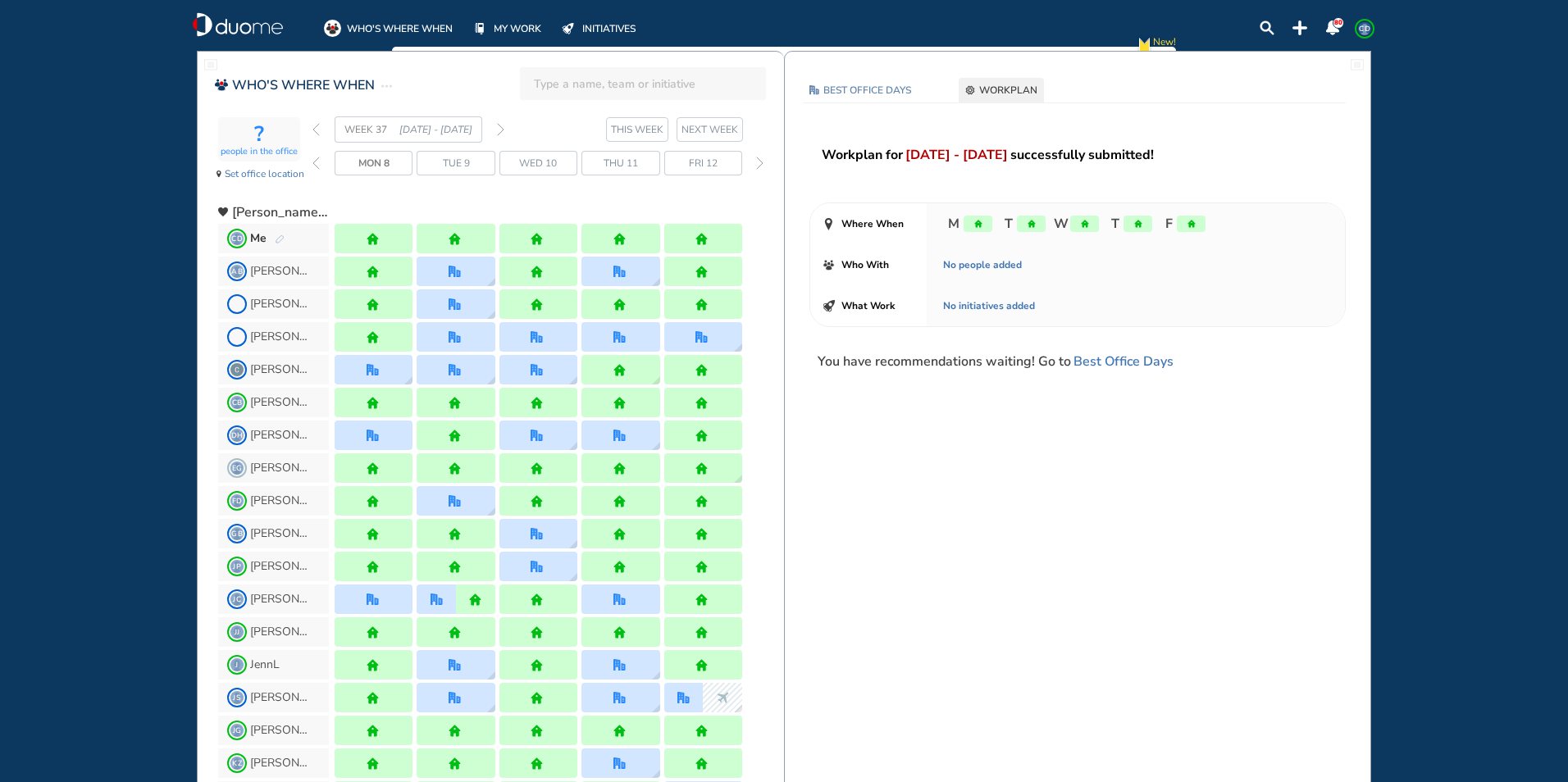
click at [273, 240] on div "Me" at bounding box center [267, 238] width 35 height 16
click at [280, 235] on img "pen-edit" at bounding box center [280, 239] width 10 height 11
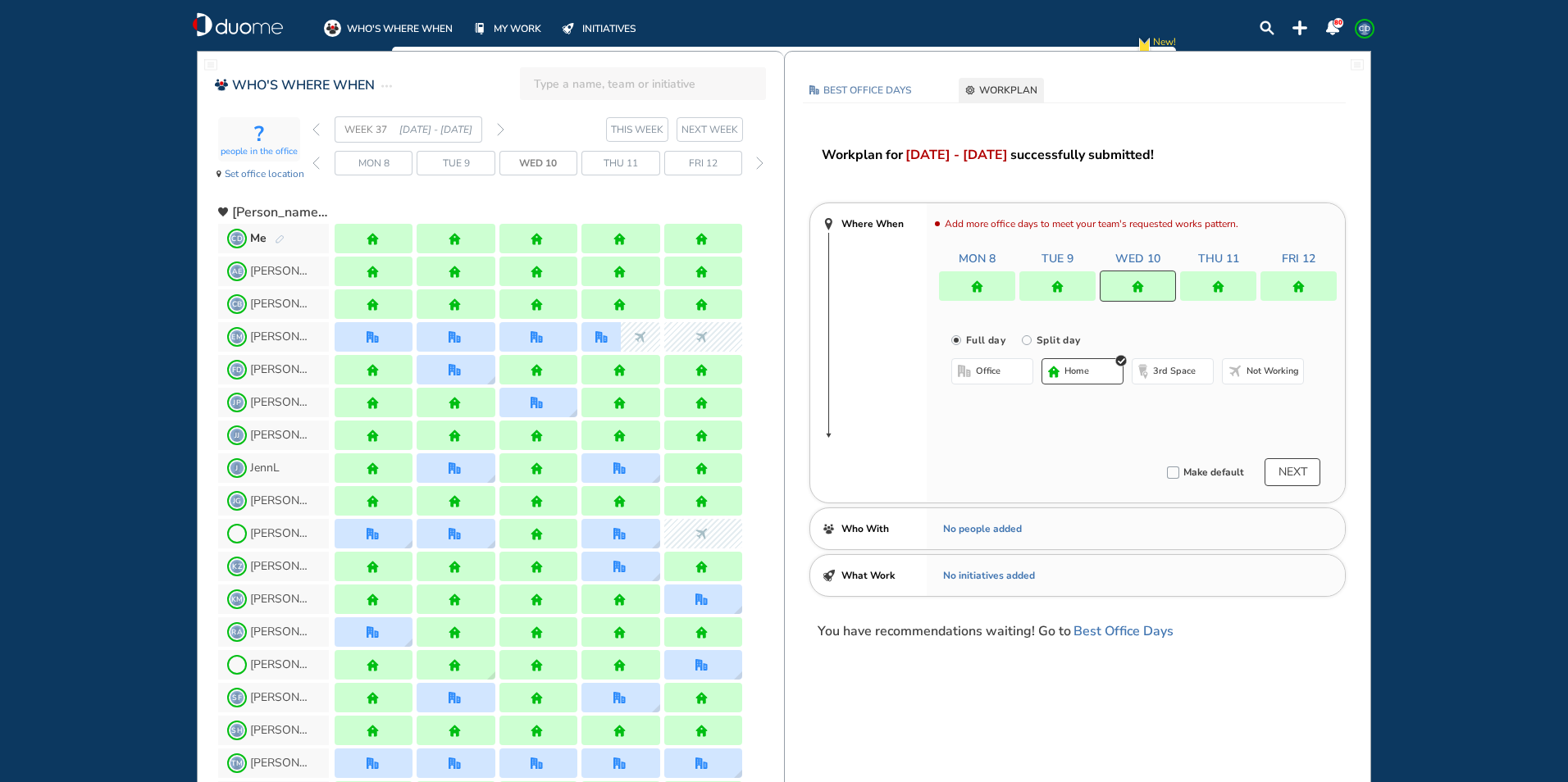
click at [1296, 277] on div at bounding box center [1138, 285] width 397 height 30
click at [1291, 283] on div at bounding box center [1138, 285] width 397 height 30
click at [553, 249] on div at bounding box center [538, 238] width 78 height 30
click at [1301, 287] on div at bounding box center [1138, 285] width 397 height 30
click at [278, 237] on img "pen-edit" at bounding box center [280, 239] width 10 height 11
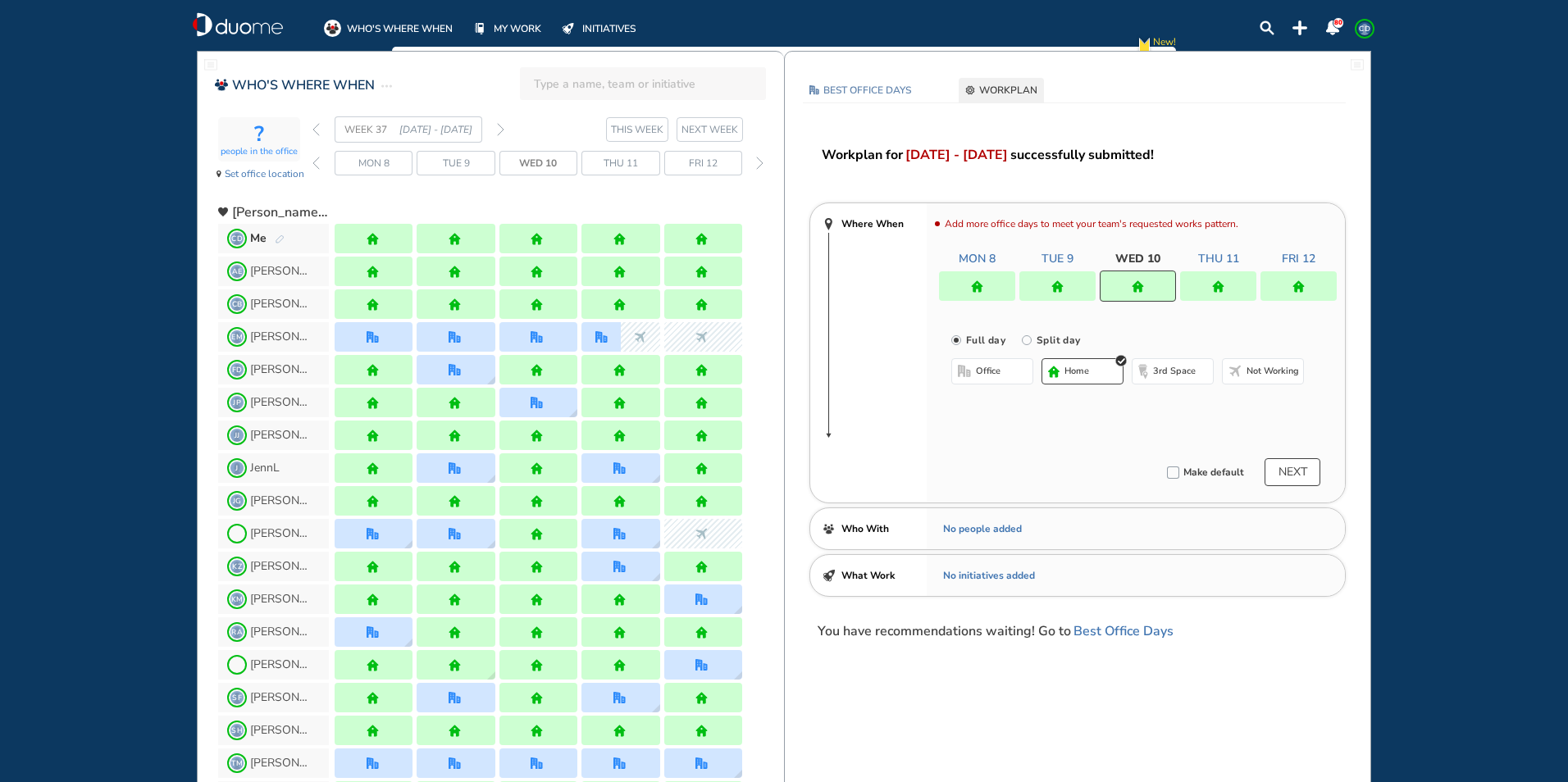
click at [278, 237] on img "pen-edit" at bounding box center [280, 239] width 10 height 11
click at [278, 244] on img "pen-edit" at bounding box center [280, 239] width 10 height 11
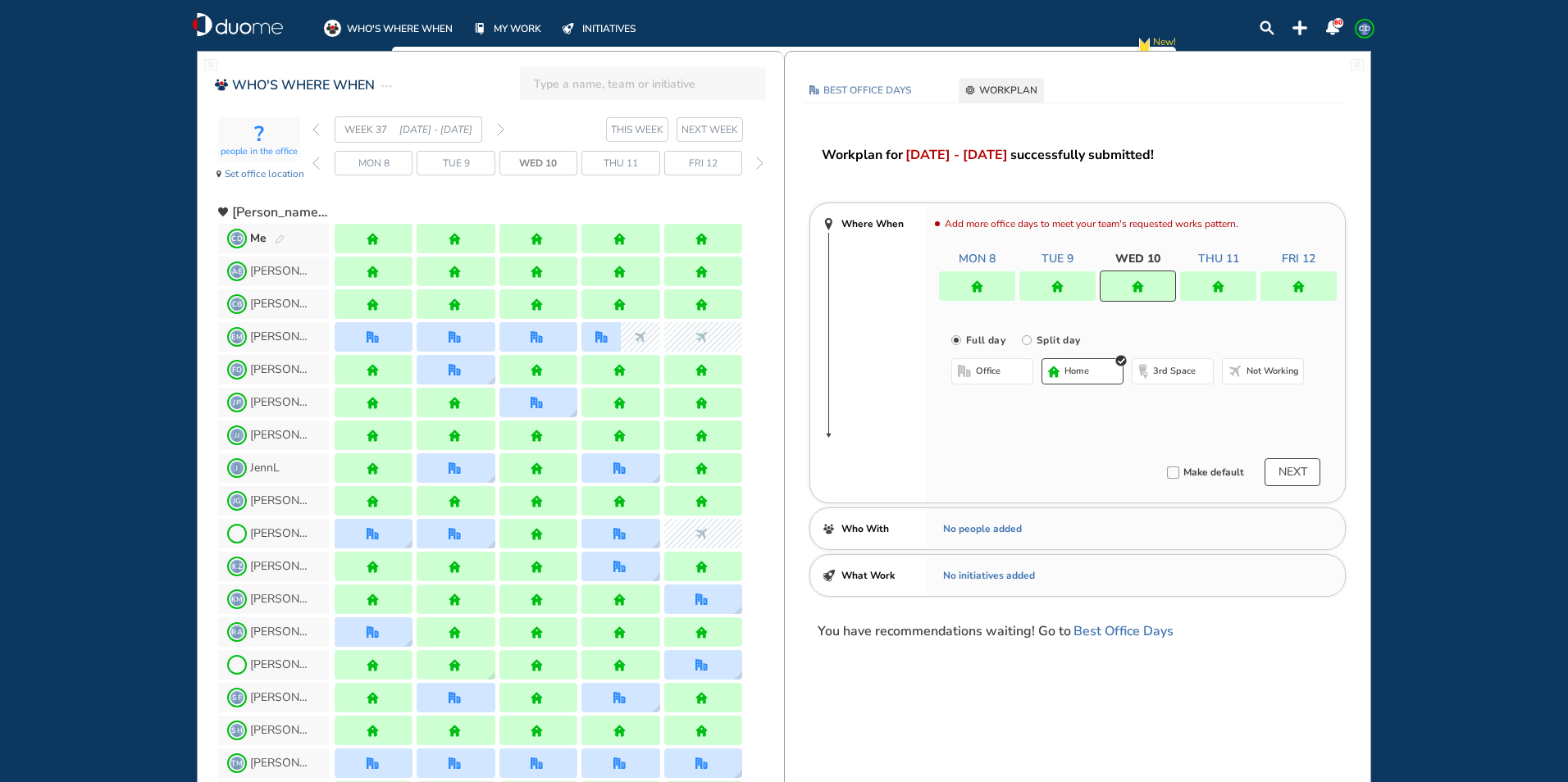
click at [1010, 381] on div "Add more office days to meet your team's requested works pattern. Mon 8 Tue 9 W…" at bounding box center [1136, 353] width 419 height 299
click at [1009, 372] on div "Add more office days to meet your team's requested works pattern. Mon 8 Tue 9 W…" at bounding box center [1136, 353] width 419 height 299
click at [1277, 287] on div at bounding box center [1138, 285] width 397 height 30
click at [494, 126] on div "WEEK 37 [DATE] - [DATE]" at bounding box center [408, 129] width 192 height 26
click at [502, 128] on img "forward week" at bounding box center [500, 130] width 8 height 13
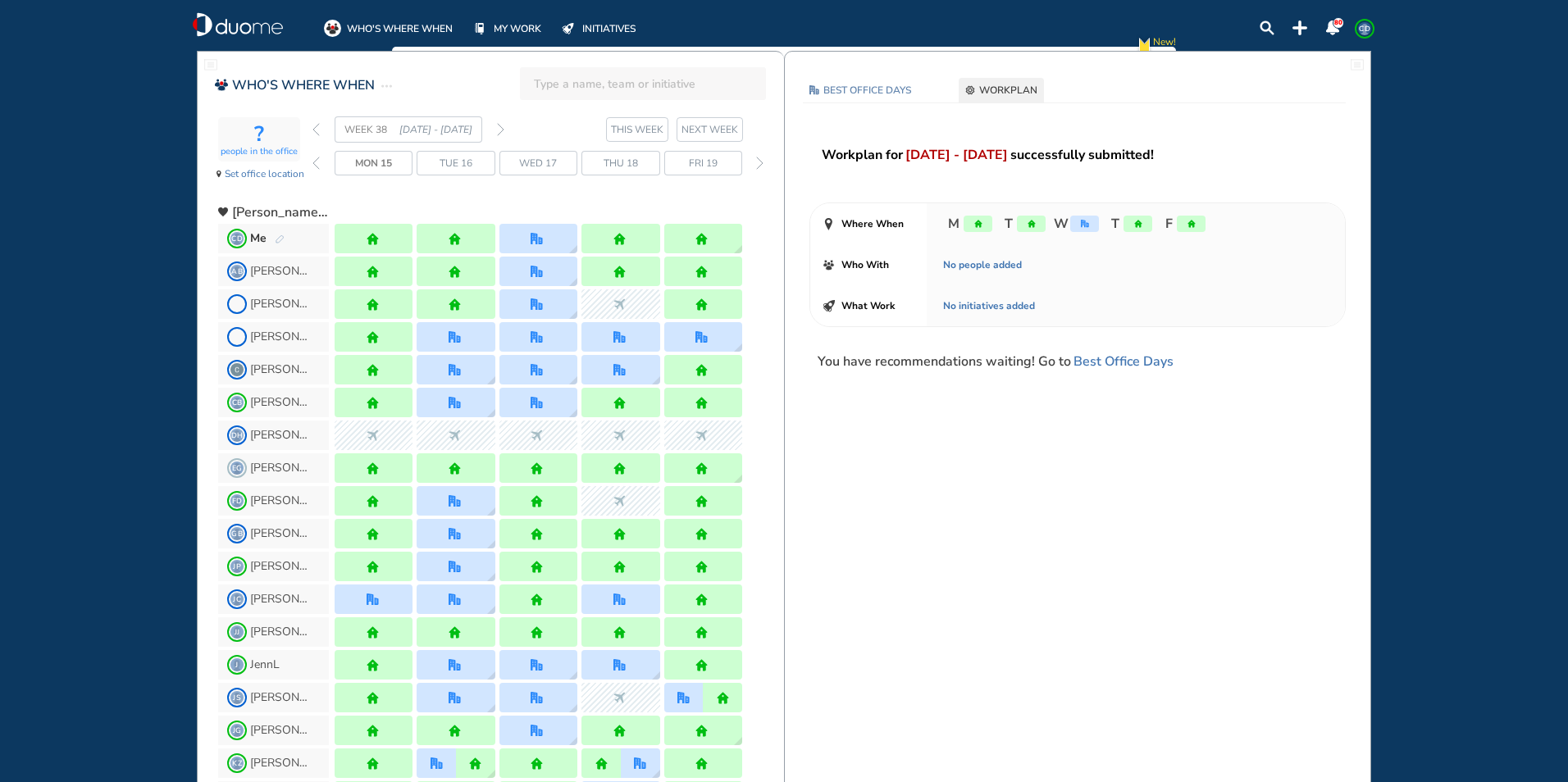
click at [312, 128] on img "back week" at bounding box center [316, 130] width 8 height 13
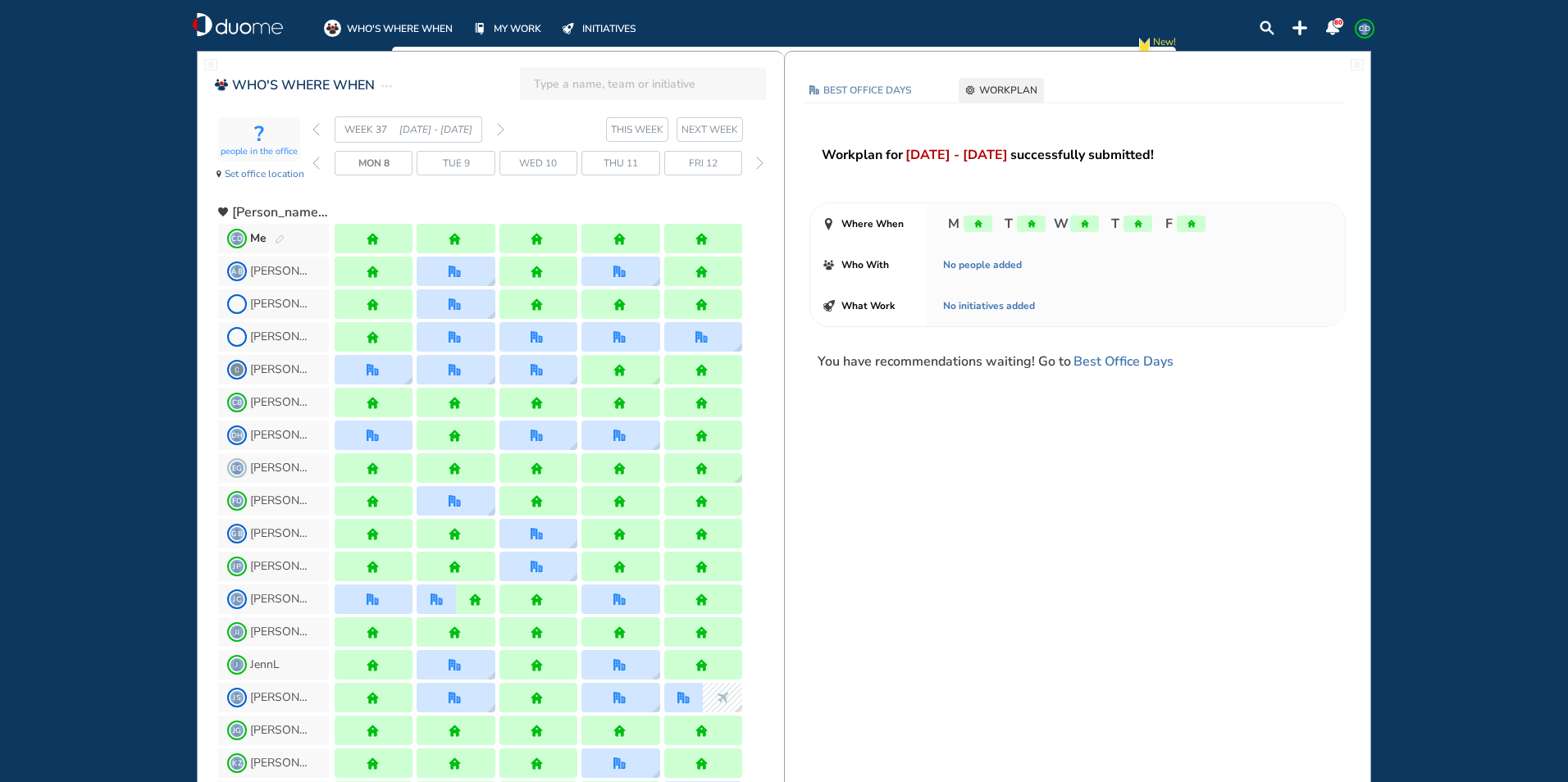
click at [311, 127] on div "? people in the office Set office location WEEK 37 [DATE] - [DATE] THIS WEEK [D…" at bounding box center [500, 153] width 566 height 74
click at [316, 131] on img "back week" at bounding box center [316, 130] width 8 height 13
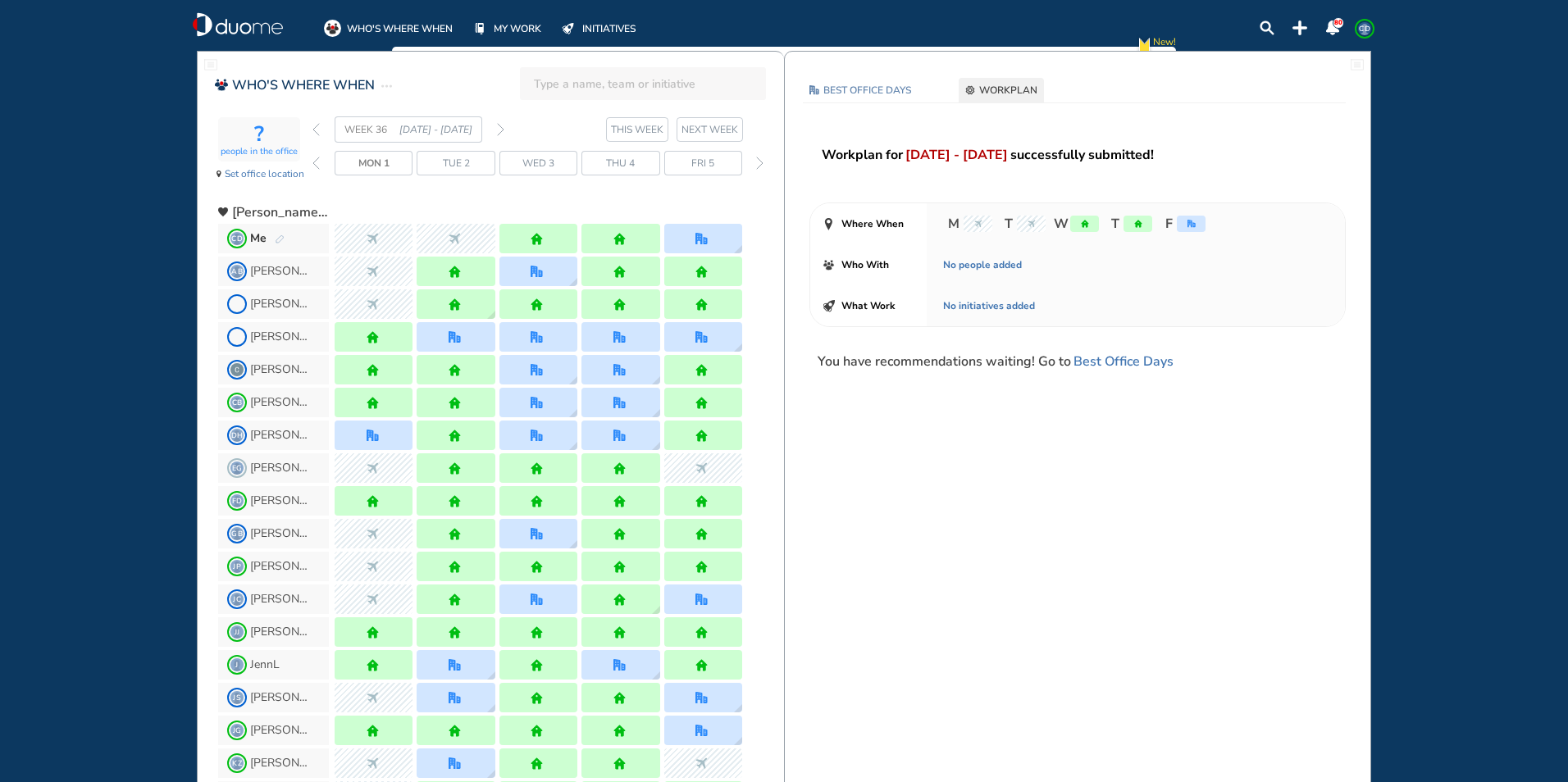
click at [503, 131] on img "forward week" at bounding box center [500, 130] width 8 height 13
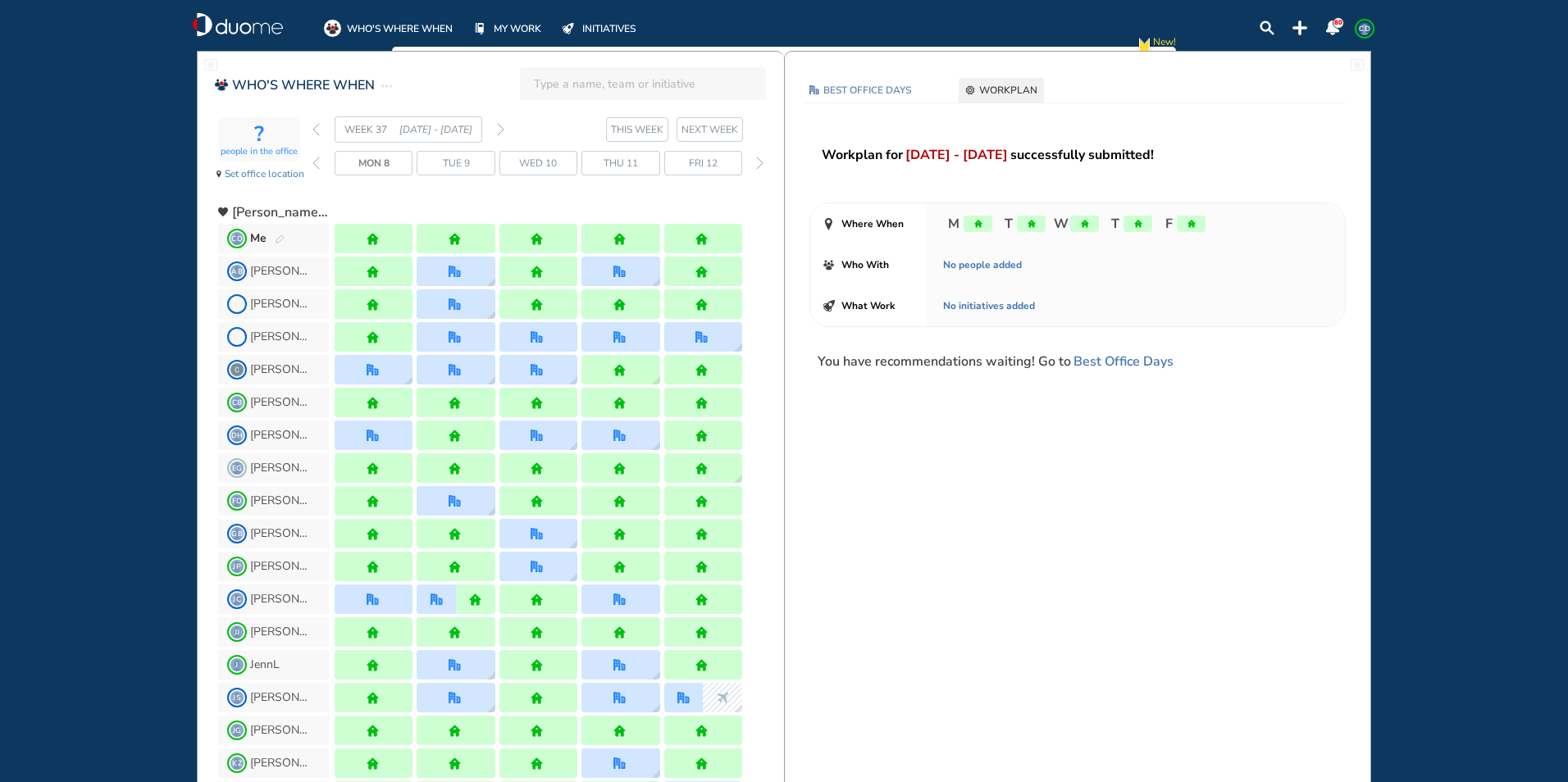
click at [503, 131] on img "forward week" at bounding box center [500, 130] width 8 height 13
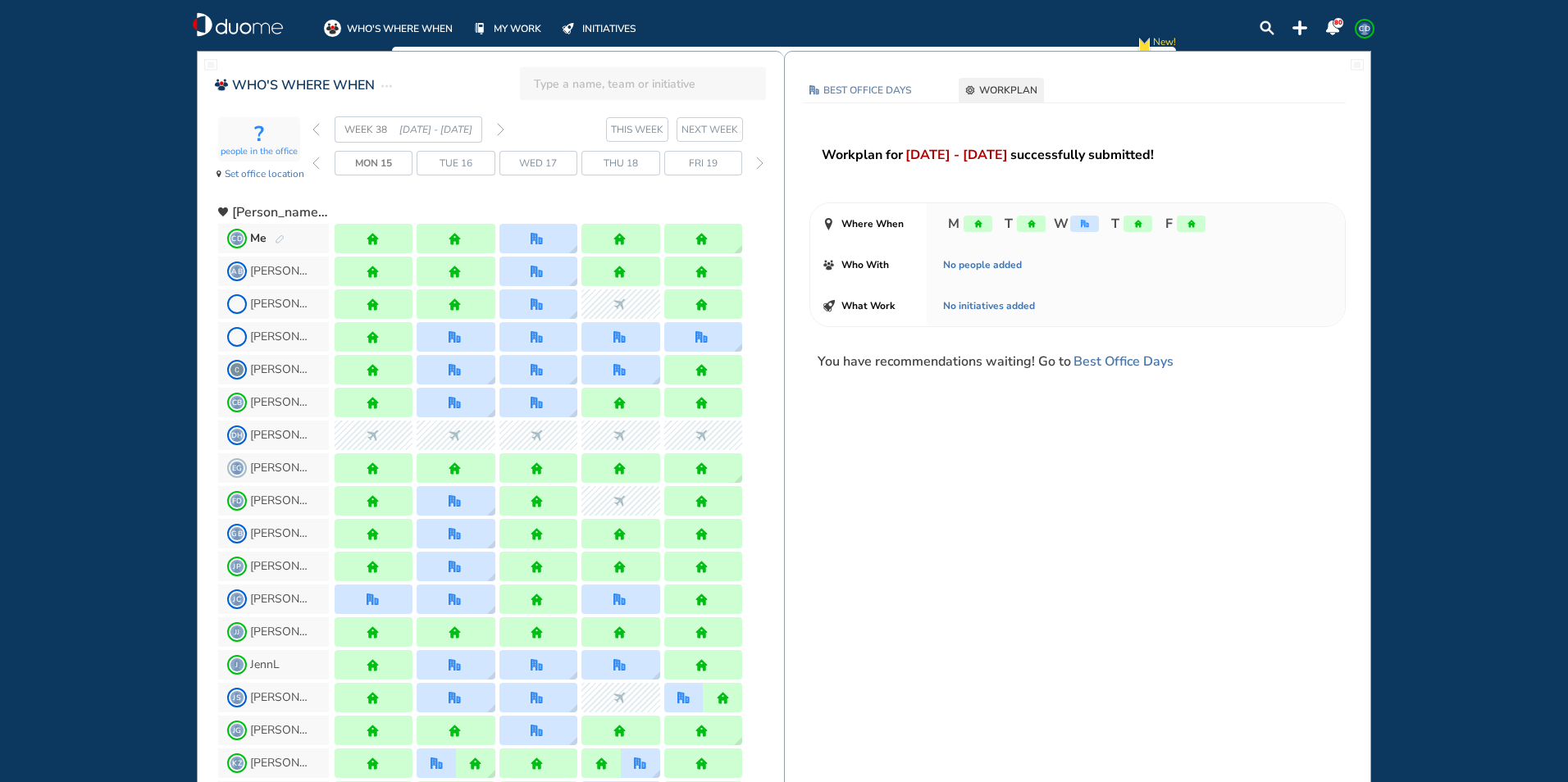
click at [503, 131] on img "forward week" at bounding box center [500, 130] width 8 height 13
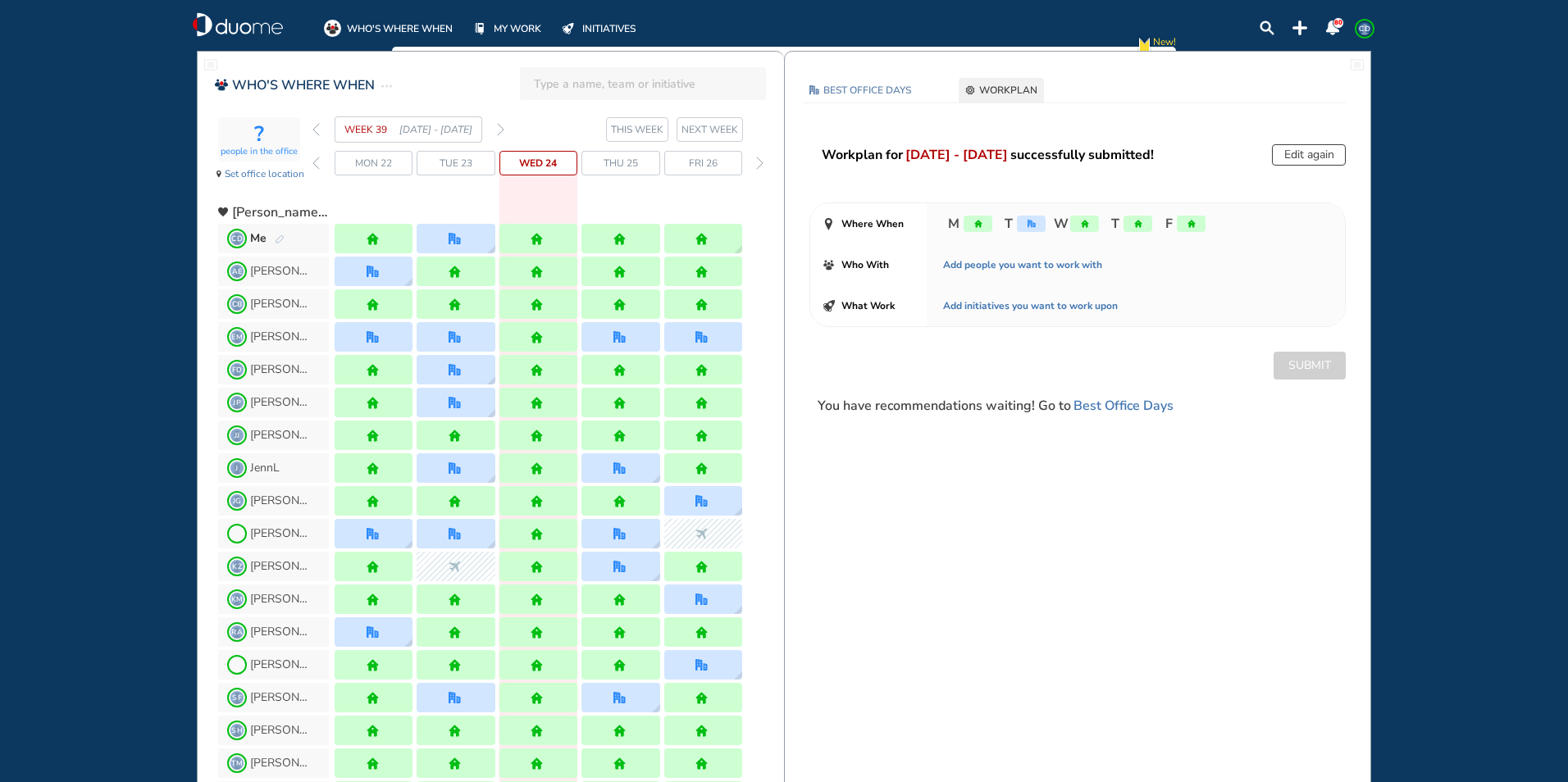
click at [500, 123] on img "forward week" at bounding box center [500, 130] width 8 height 13
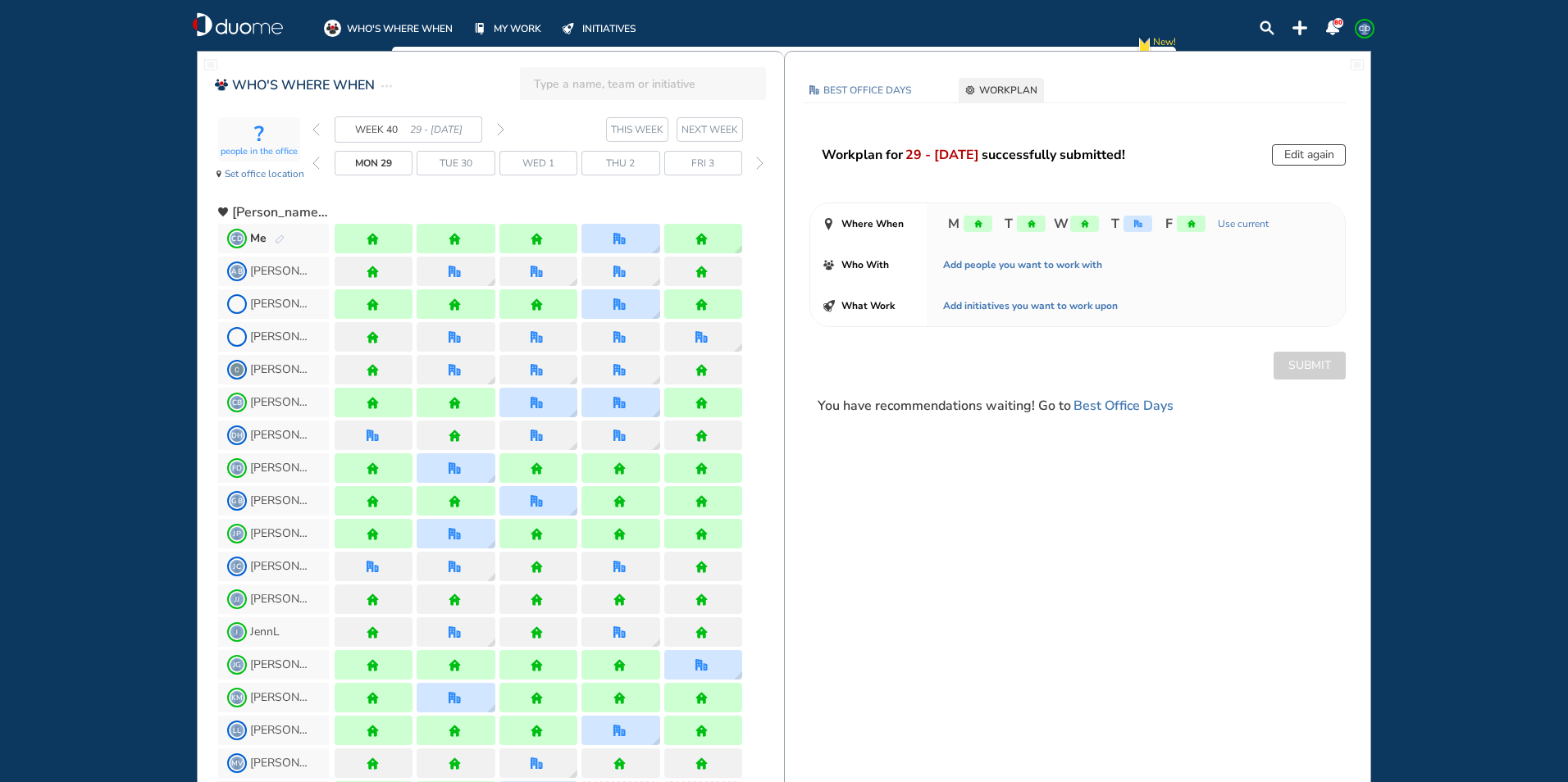
click at [499, 129] on img "forward week" at bounding box center [500, 130] width 8 height 13
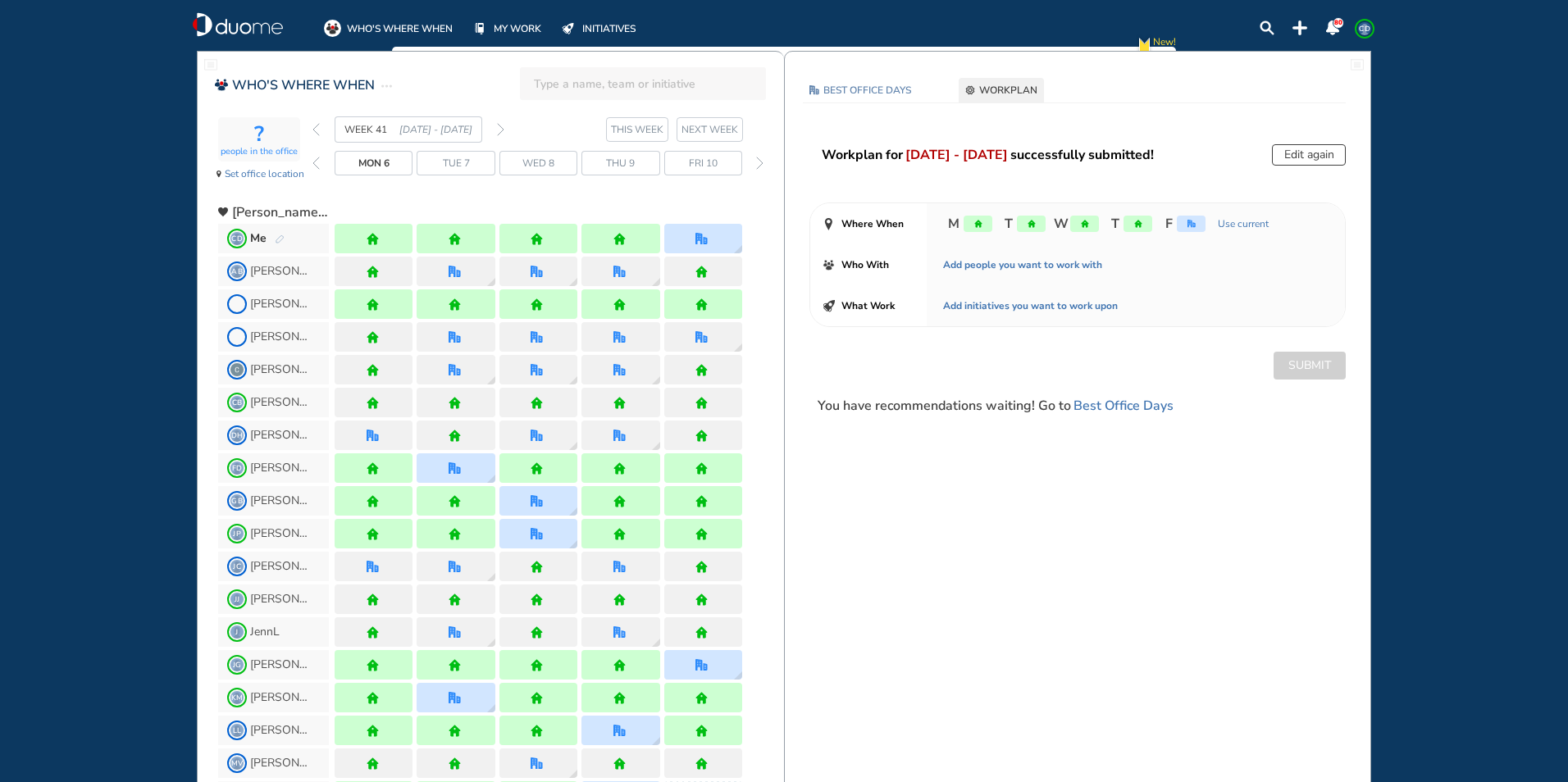
click at [499, 129] on img "forward week" at bounding box center [500, 130] width 8 height 13
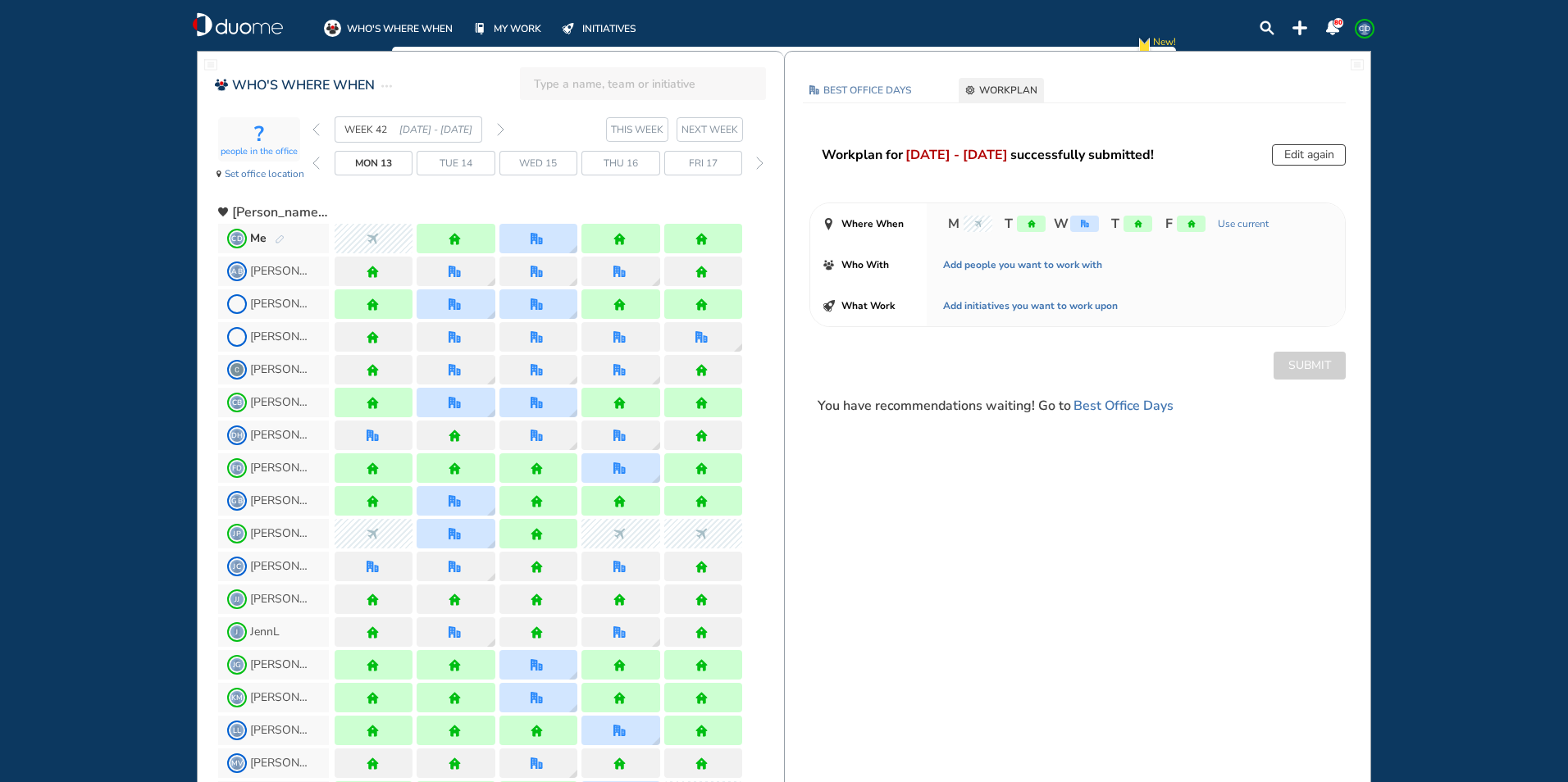
click at [501, 129] on img "forward week" at bounding box center [500, 130] width 8 height 13
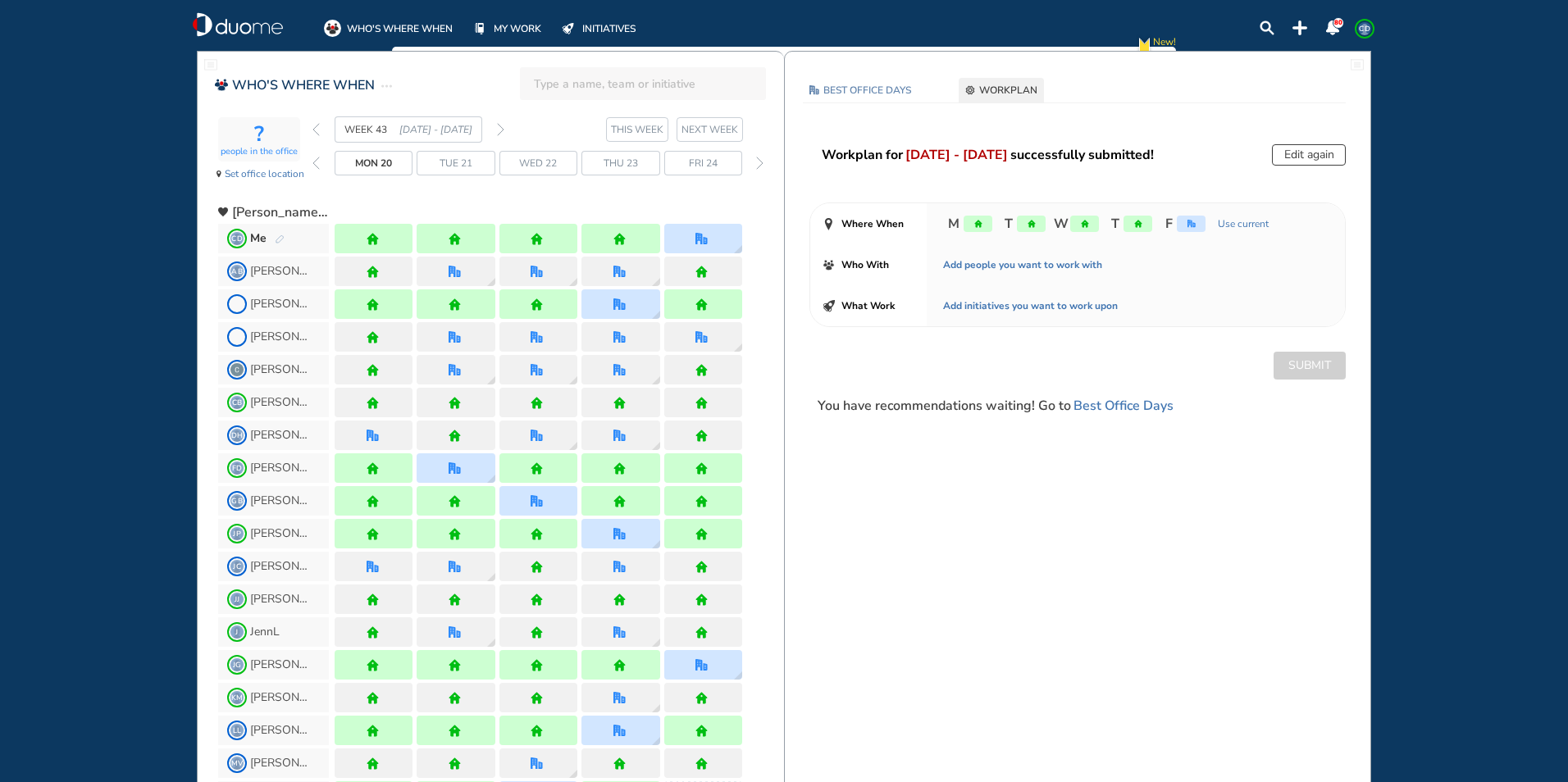
click at [501, 129] on img "forward week" at bounding box center [500, 130] width 8 height 13
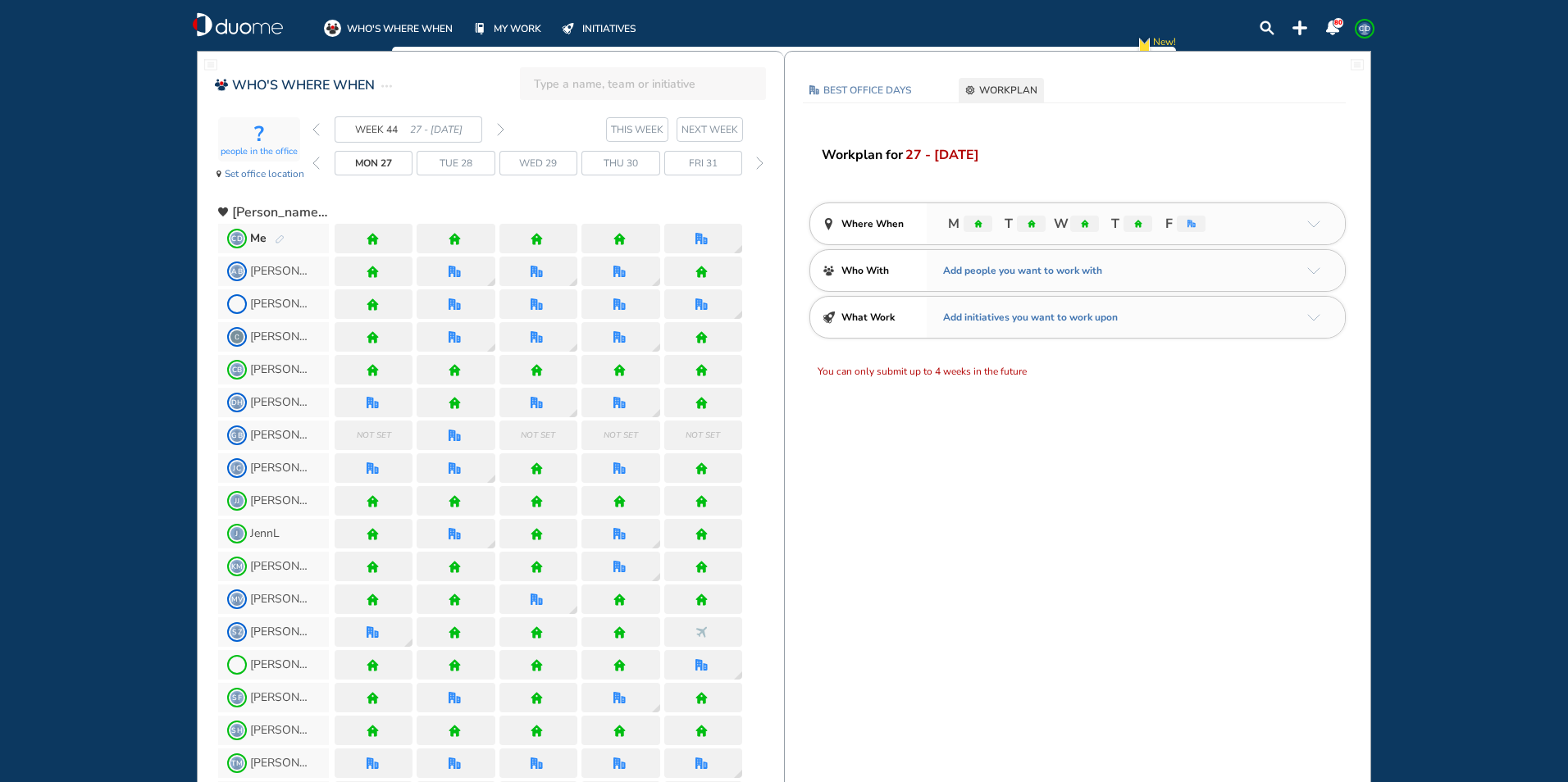
click at [272, 239] on div "Me" at bounding box center [267, 238] width 35 height 16
click at [279, 237] on img "pen-edit" at bounding box center [280, 239] width 10 height 11
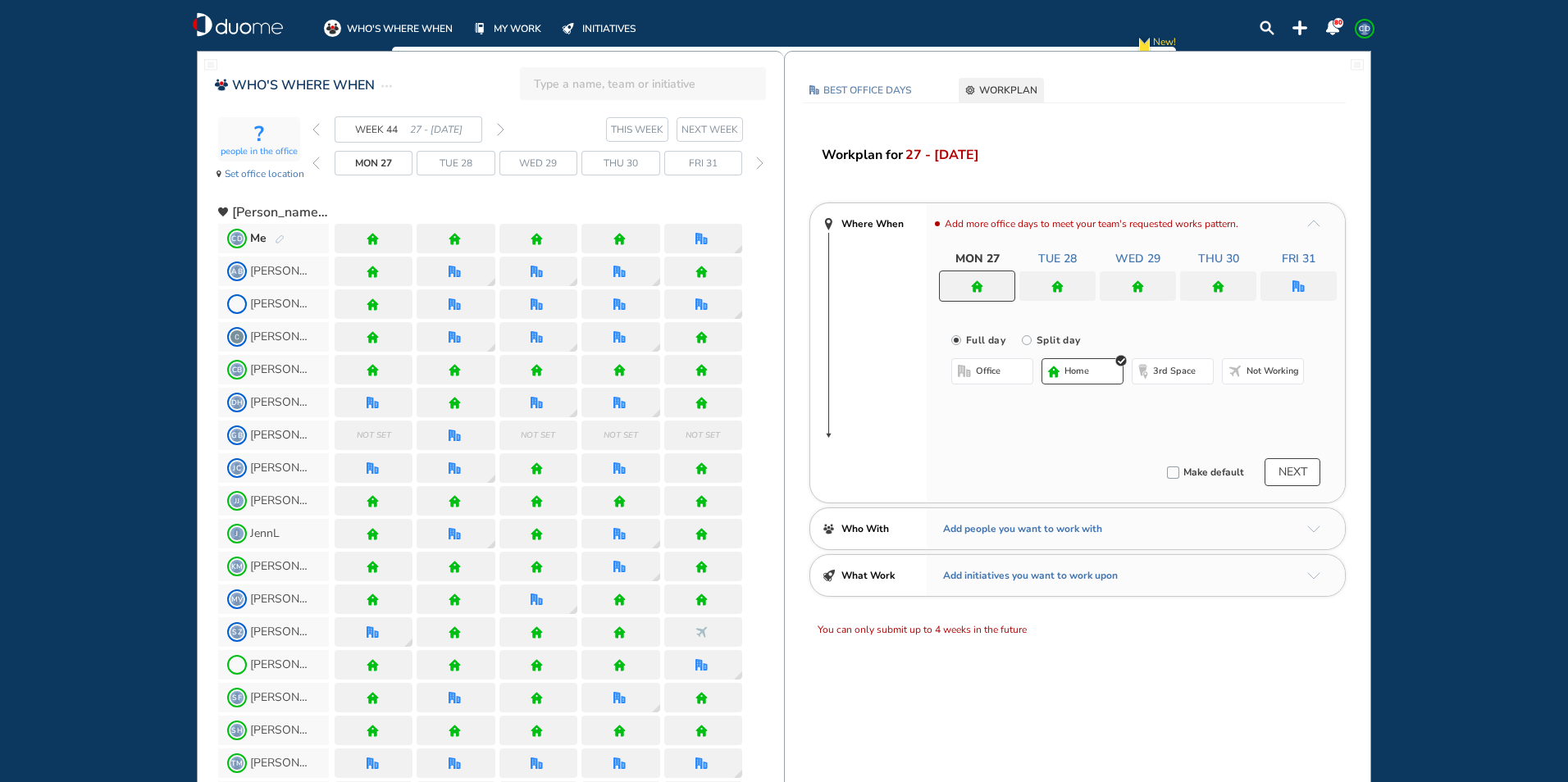
click at [1098, 378] on button "home" at bounding box center [1082, 371] width 82 height 26
click at [1064, 289] on div at bounding box center [1057, 285] width 76 height 30
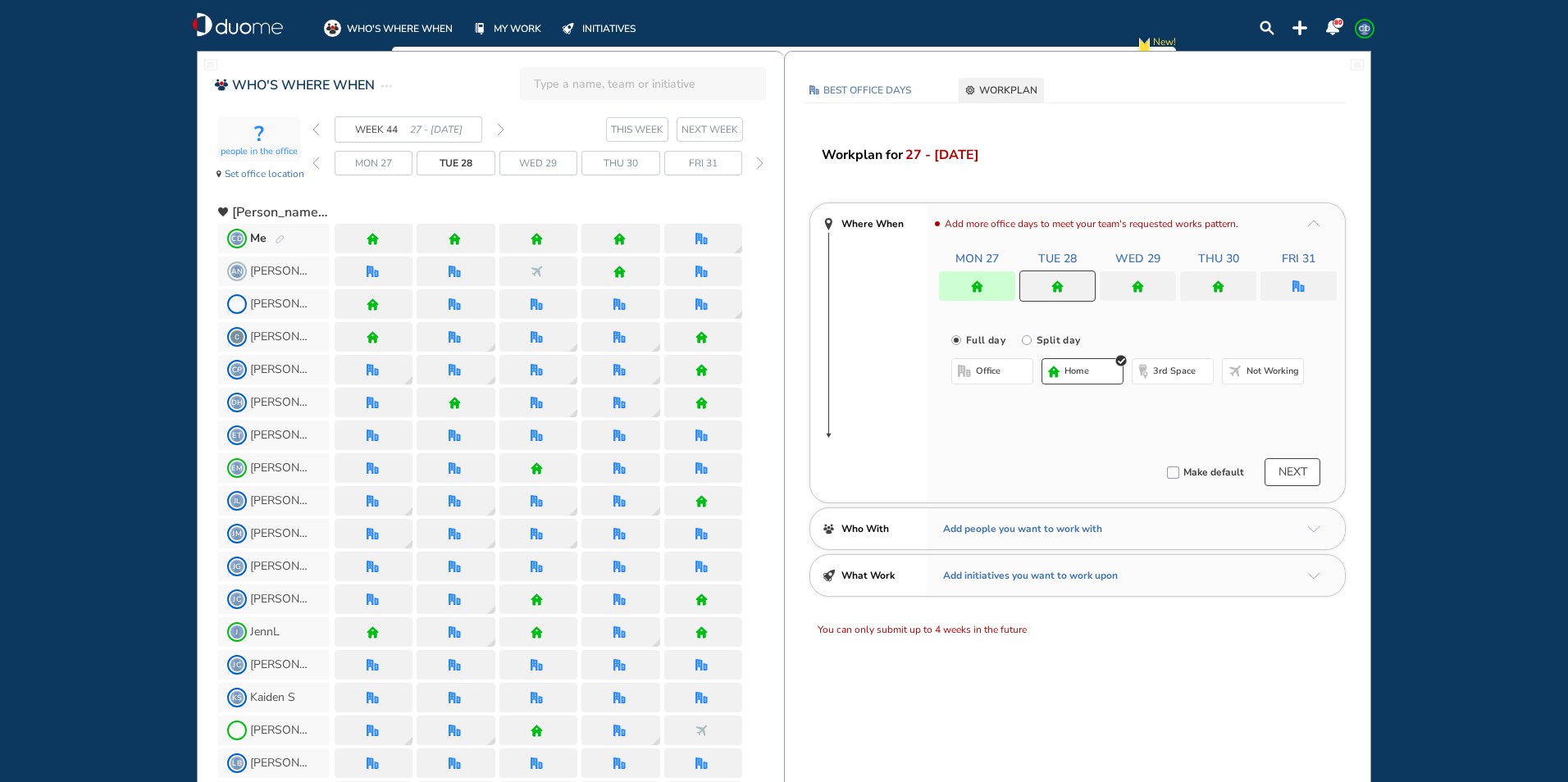
click at [1083, 375] on span "home" at bounding box center [1077, 371] width 25 height 13
click at [1135, 284] on img "home" at bounding box center [1137, 286] width 13 height 13
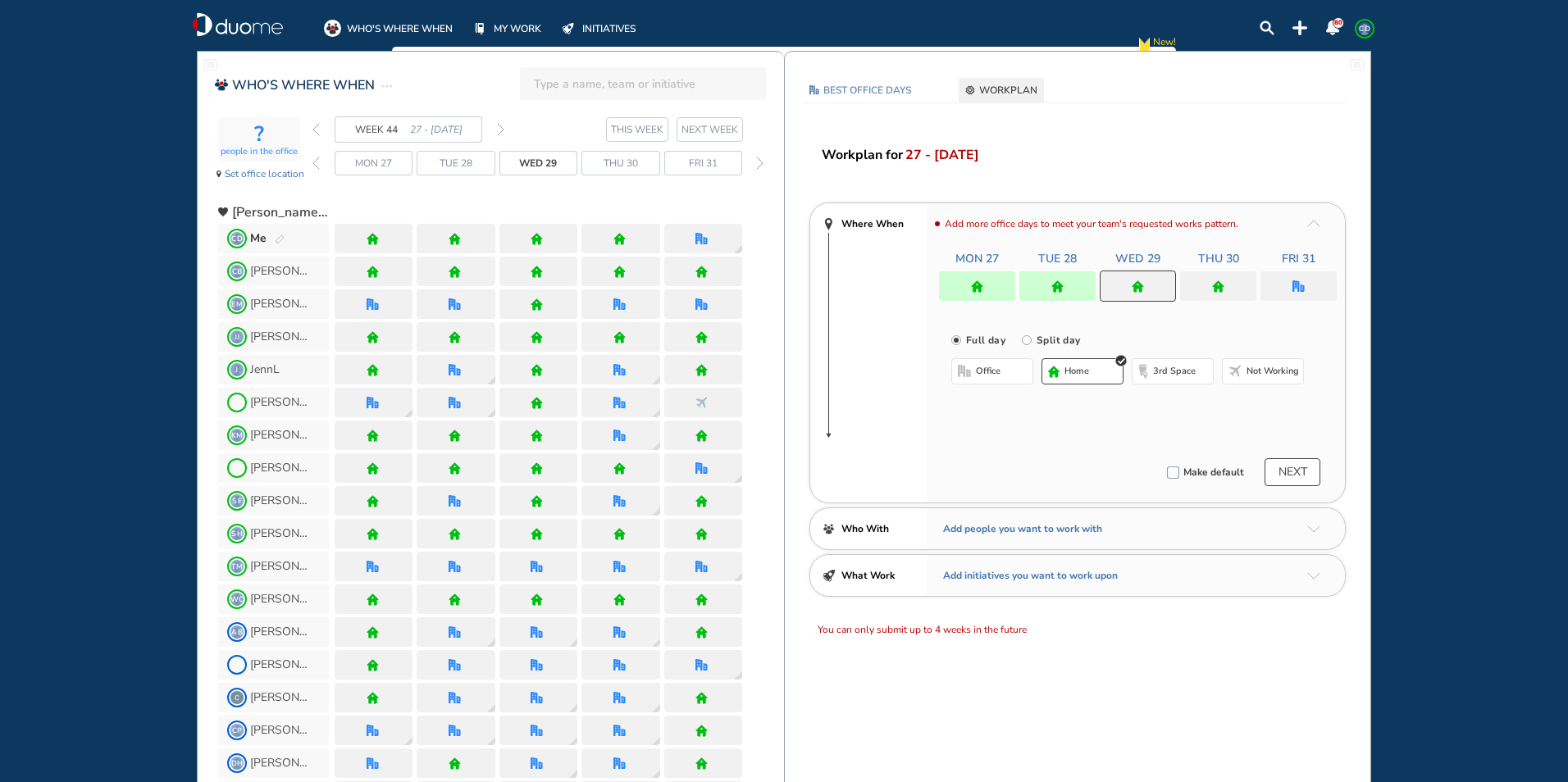
click at [1082, 383] on button "home" at bounding box center [1082, 371] width 82 height 26
click at [1219, 279] on div at bounding box center [1218, 285] width 76 height 30
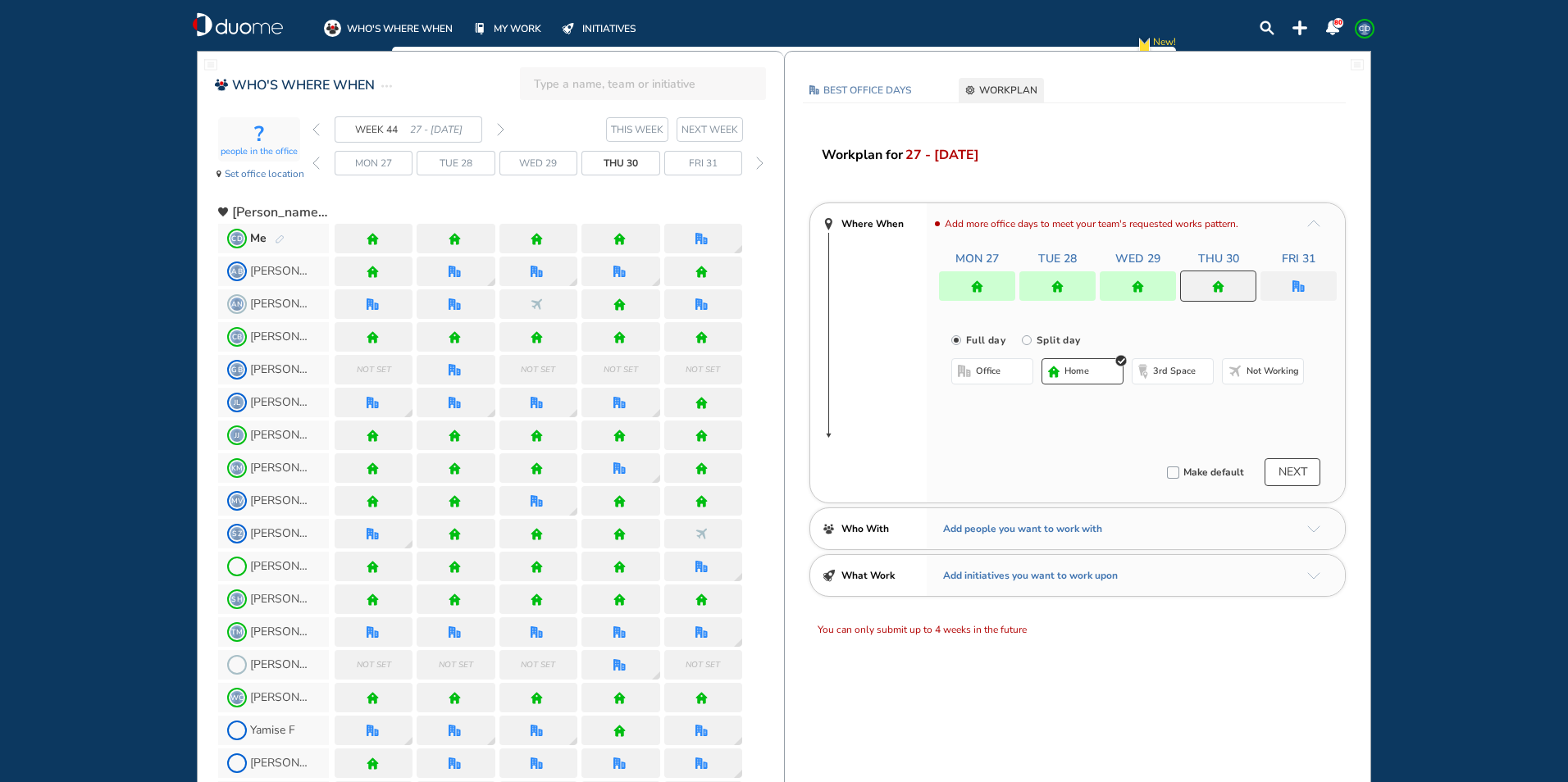
click at [1070, 369] on span "home" at bounding box center [1077, 371] width 25 height 13
click at [1289, 278] on div at bounding box center [1298, 285] width 76 height 30
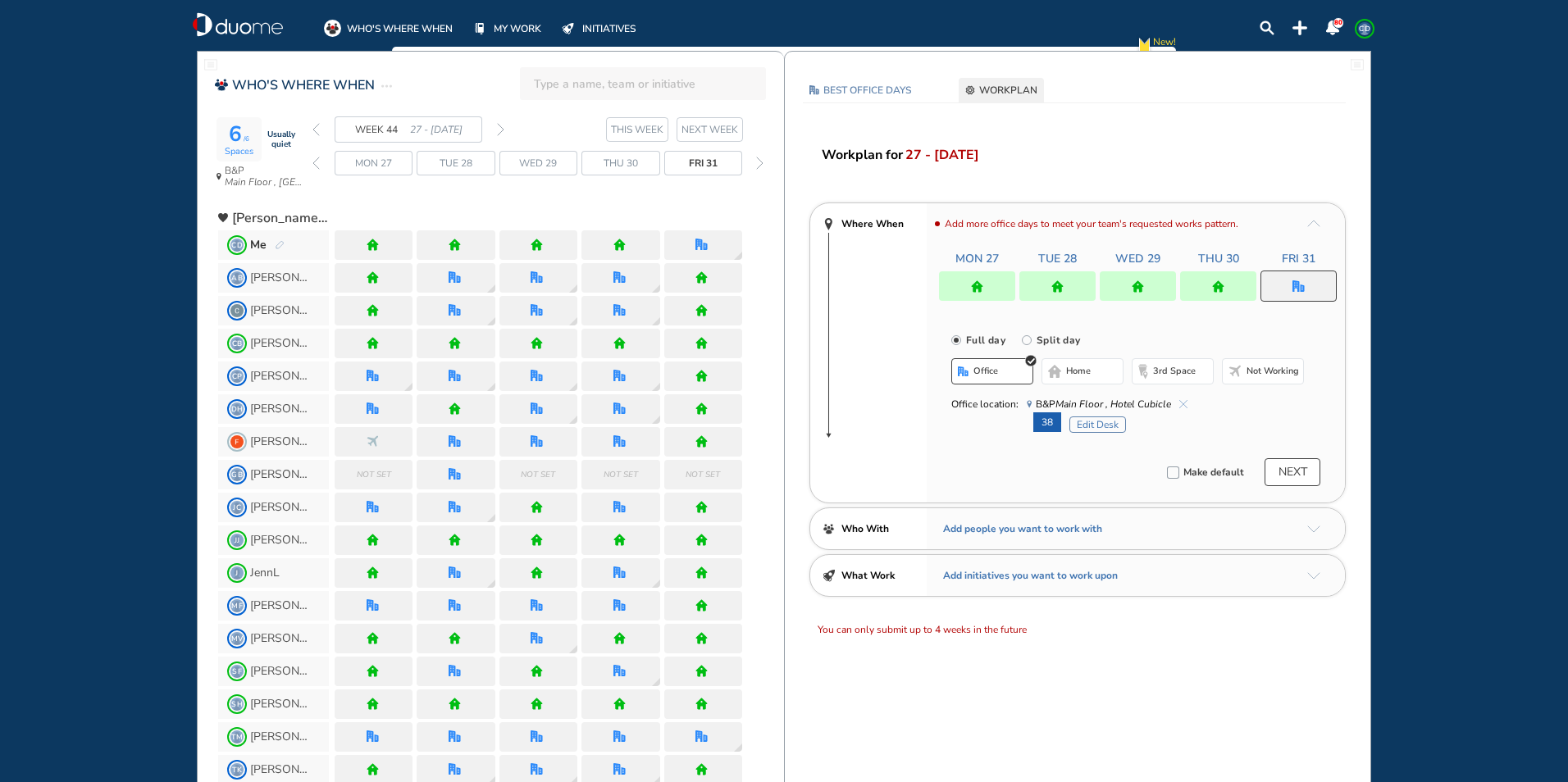
click at [1180, 401] on img "cross-thin-blue" at bounding box center [1183, 404] width 9 height 9
click at [1187, 402] on div "Office location: [GEOGRAPHIC_DATA]" at bounding box center [1127, 404] width 353 height 16
click at [1183, 401] on img "cross-thin-blue" at bounding box center [1183, 404] width 9 height 9
click at [1180, 397] on span "B&P Main Floor , Hotel Cubicle" at bounding box center [1107, 404] width 161 height 16
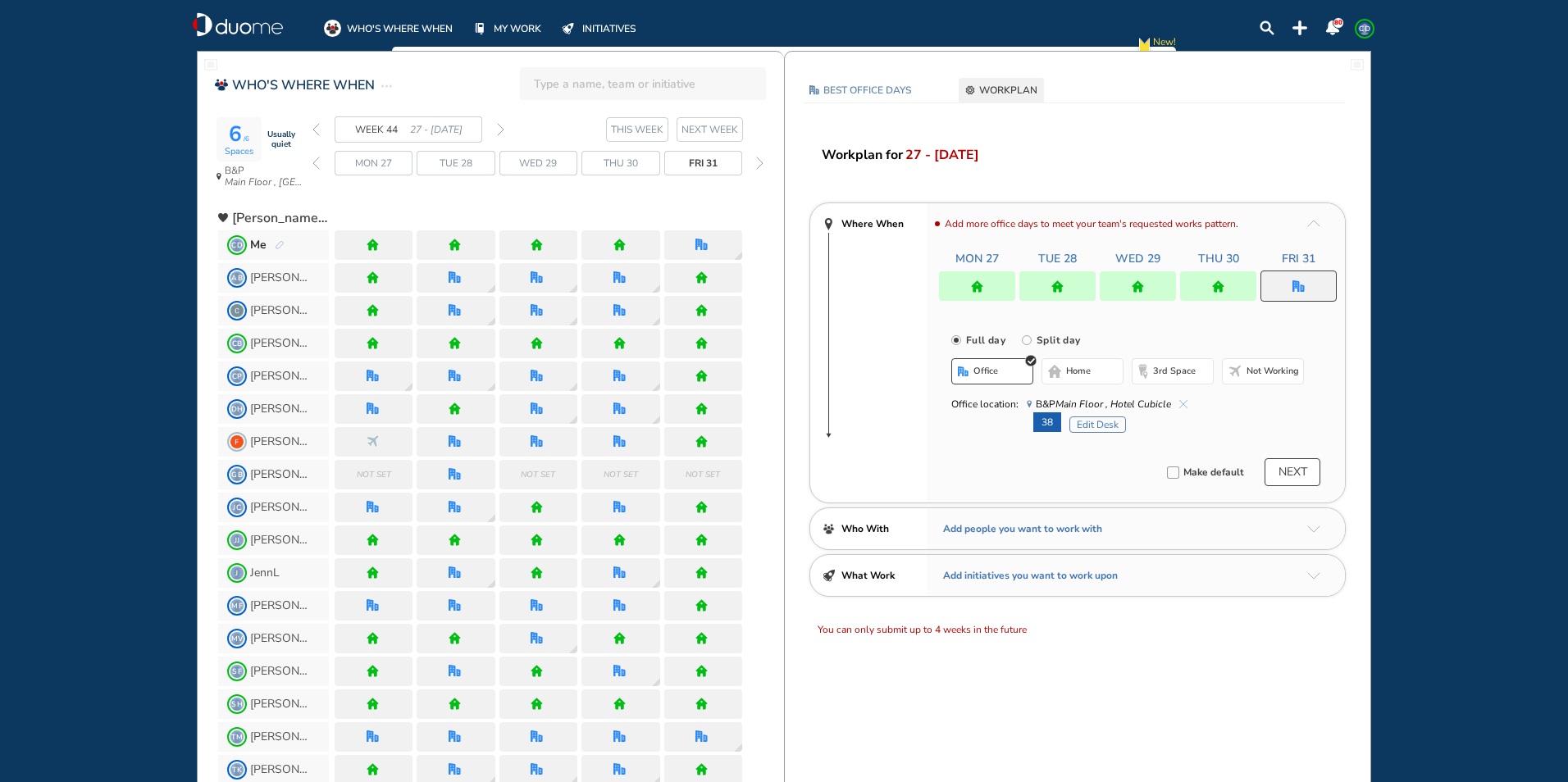
drag, startPoint x: 1106, startPoint y: 373, endPoint x: 1164, endPoint y: 384, distance: 59.0
click at [1106, 372] on button "home" at bounding box center [1082, 371] width 82 height 26
click at [1014, 370] on button "office" at bounding box center [991, 371] width 82 height 26
click at [1076, 363] on button "home" at bounding box center [1082, 371] width 82 height 26
click at [1292, 472] on button "NEXT" at bounding box center [1292, 472] width 56 height 28
